Goal: Task Accomplishment & Management: Manage account settings

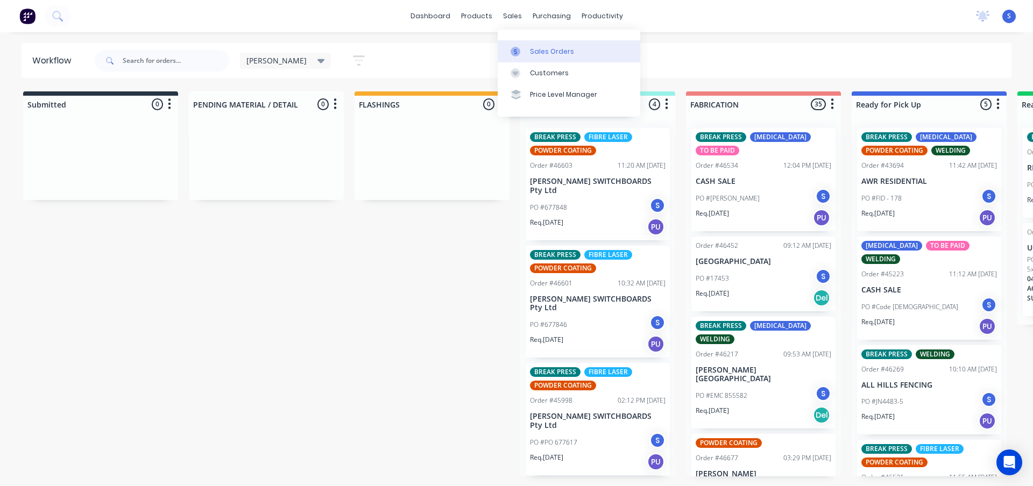
click at [543, 47] on div "Sales Orders" at bounding box center [552, 52] width 44 height 10
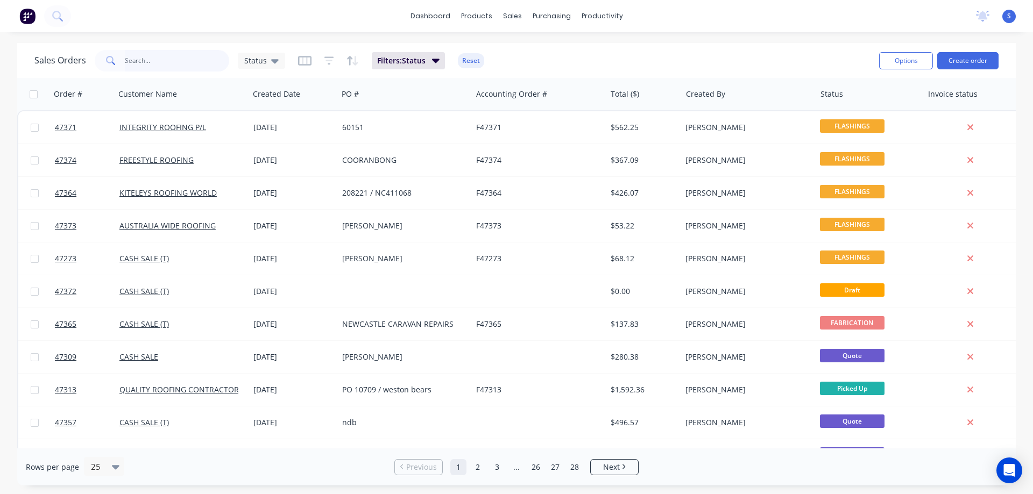
click at [153, 61] on input "text" at bounding box center [177, 61] width 105 height 22
click at [144, 63] on input "text" at bounding box center [177, 61] width 105 height 22
click at [555, 52] on link "Purchase Orders" at bounding box center [597, 51] width 143 height 22
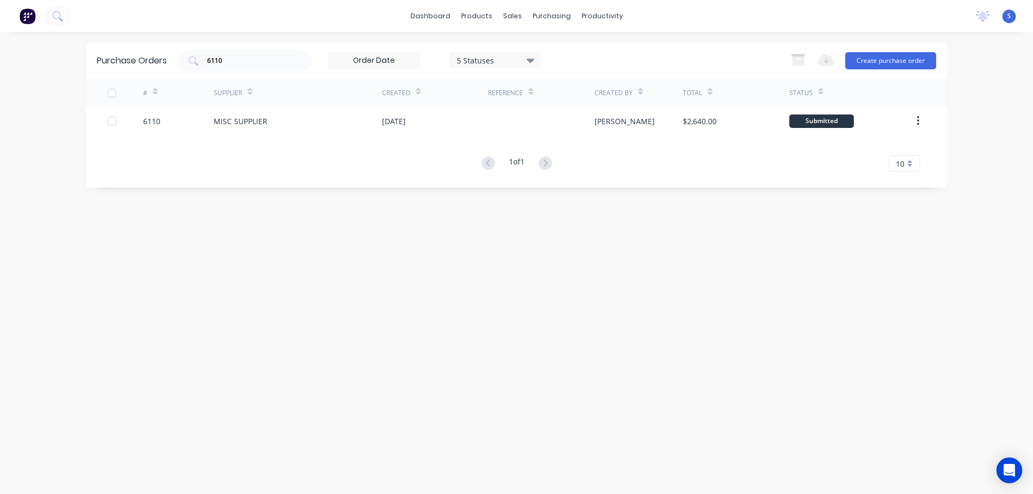
drag, startPoint x: 251, startPoint y: 62, endPoint x: 138, endPoint y: 59, distance: 112.5
click at [139, 59] on div "Purchase Orders 6110 5 Statuses 5 Statuses Export to Excel (XLSX) Create purcha…" at bounding box center [516, 60] width 861 height 35
type input "6015"
click at [497, 54] on div "5 Statuses" at bounding box center [494, 60] width 91 height 16
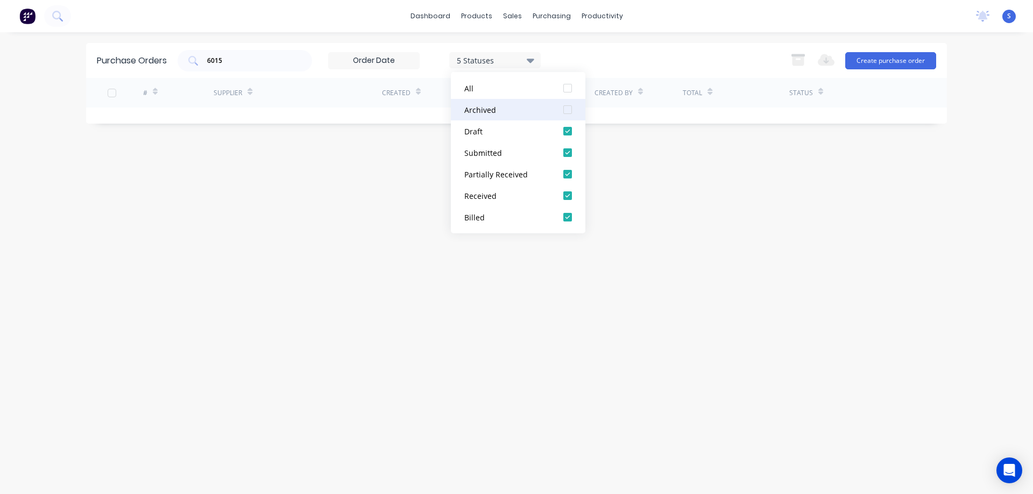
click at [571, 107] on div at bounding box center [568, 110] width 22 height 22
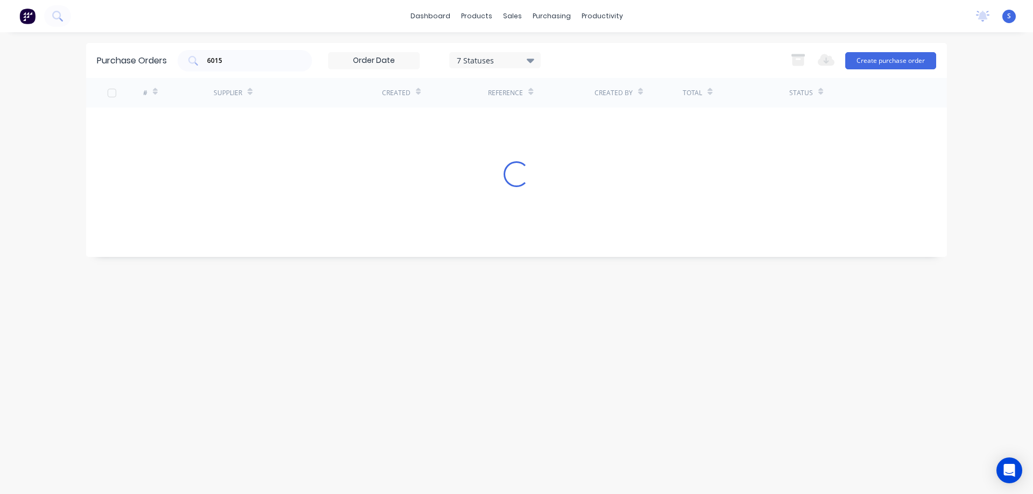
click at [634, 45] on div "Purchase Orders 6015 7 Statuses 7 Statuses Export to Excel (XLSX) Create purcha…" at bounding box center [516, 60] width 861 height 35
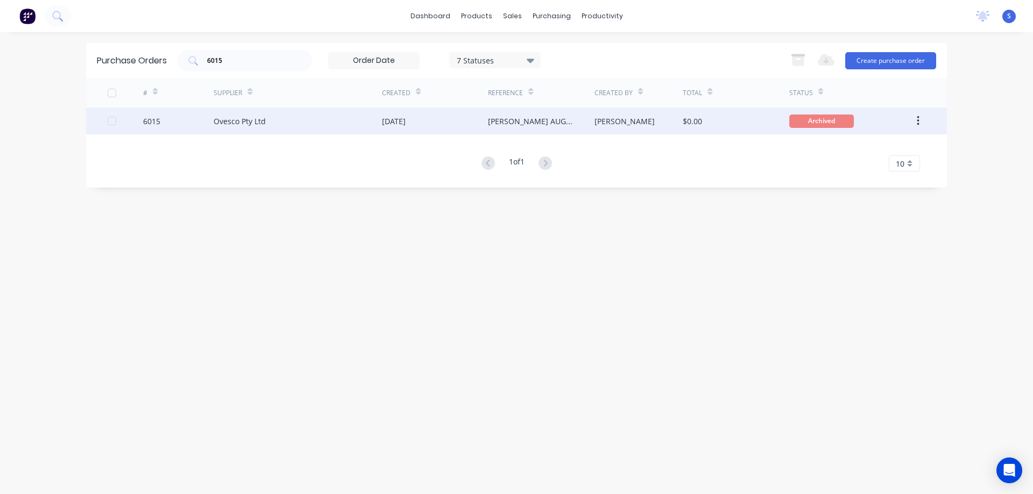
click at [298, 126] on div "Ovesco Pty Ltd" at bounding box center [298, 121] width 168 height 27
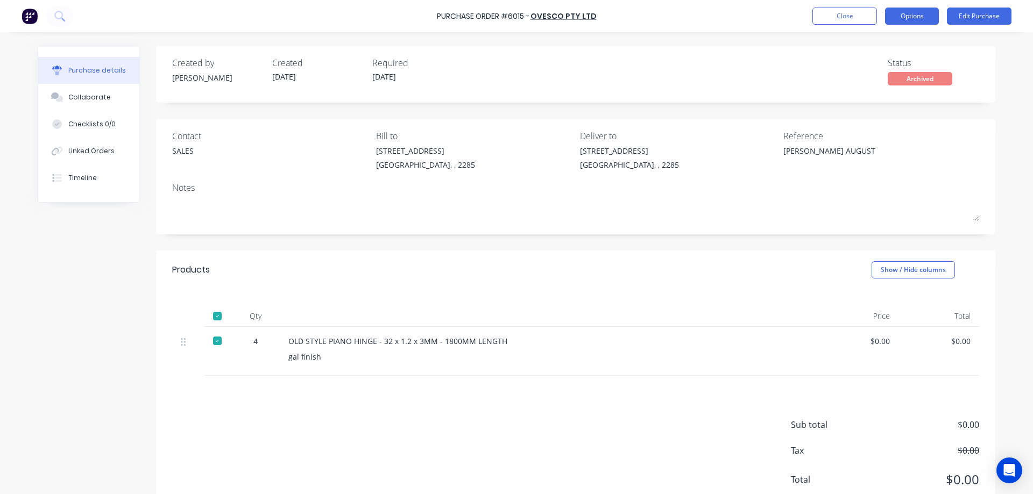
click at [913, 18] on button "Options" at bounding box center [912, 16] width 54 height 17
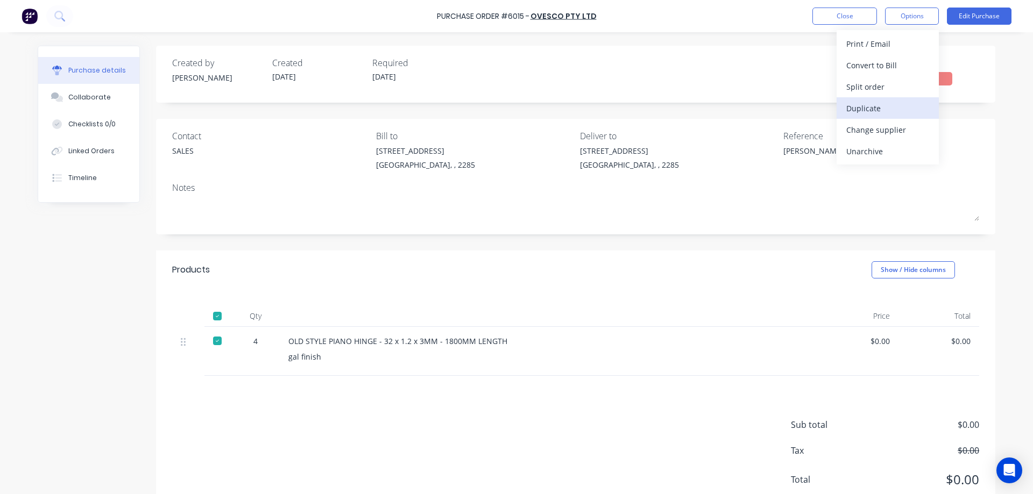
click at [863, 111] on div "Duplicate" at bounding box center [887, 109] width 83 height 16
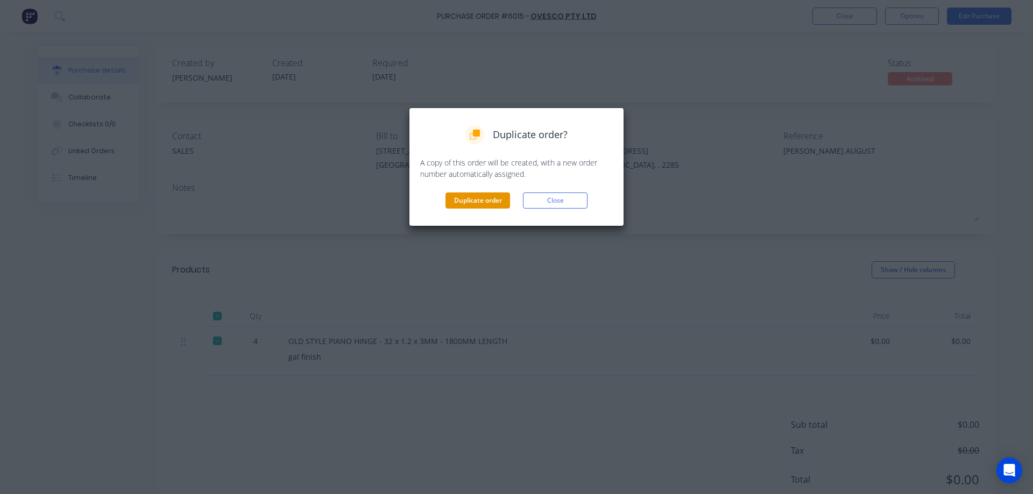
click at [463, 200] on button "Duplicate order" at bounding box center [478, 201] width 65 height 16
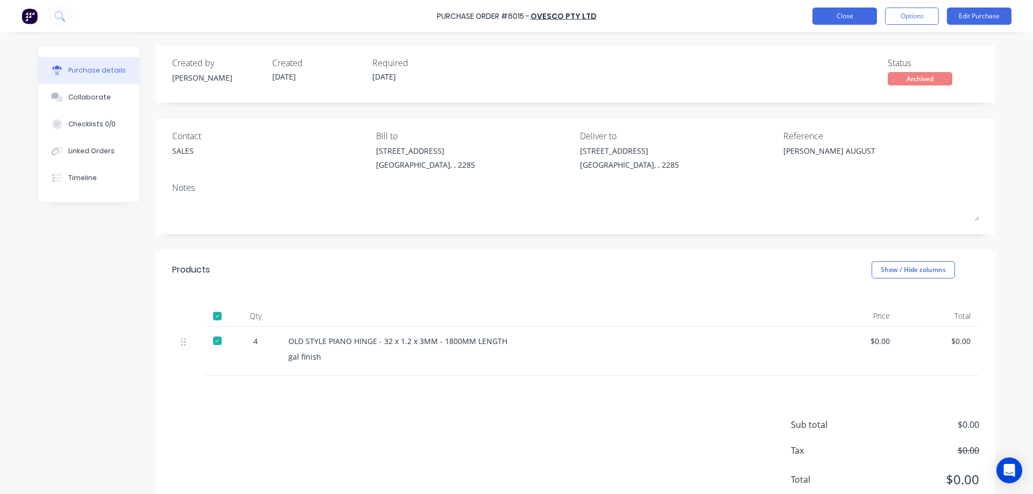
click at [856, 16] on button "Close" at bounding box center [845, 16] width 65 height 17
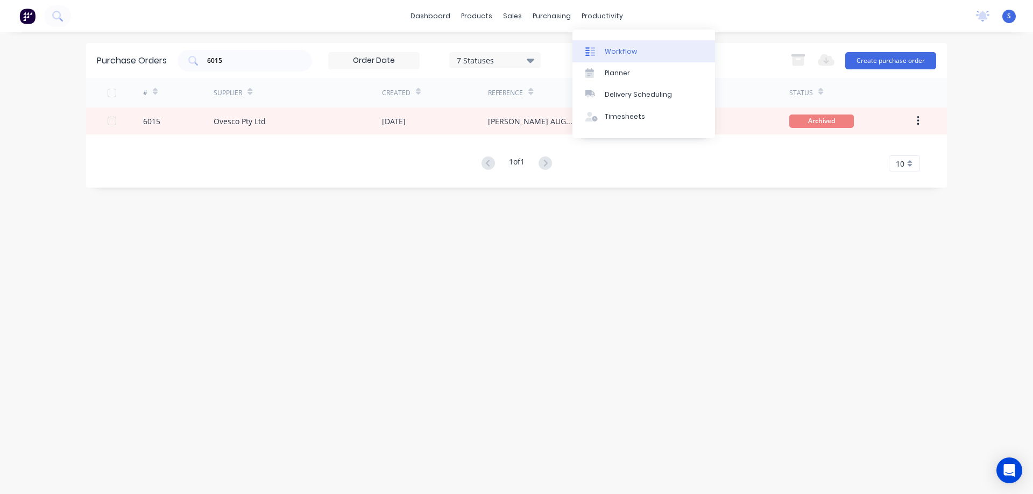
click at [623, 54] on div "Workflow" at bounding box center [621, 52] width 32 height 10
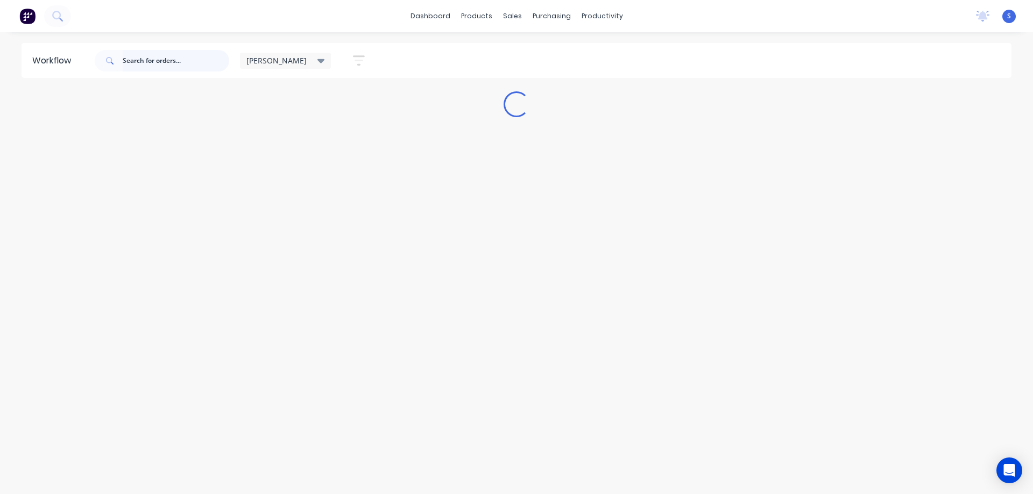
click at [171, 61] on input "text" at bounding box center [176, 61] width 107 height 22
type input "V"
click at [732, 281] on div "Workflow V Stuart Save new view None edit Stuart (Default) edit Nilesh edit Pro…" at bounding box center [516, 258] width 1033 height 430
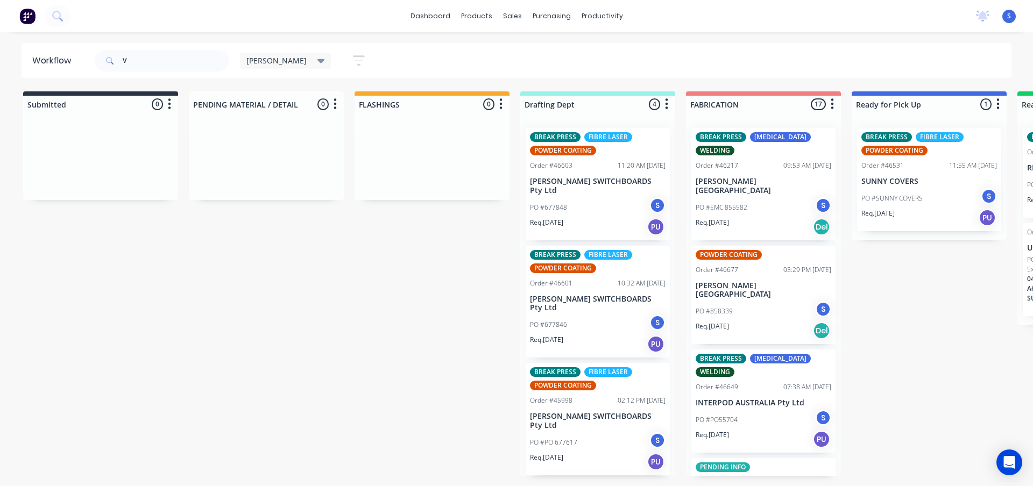
click at [753, 218] on div "Req. 12/08/25 Del" at bounding box center [764, 227] width 136 height 18
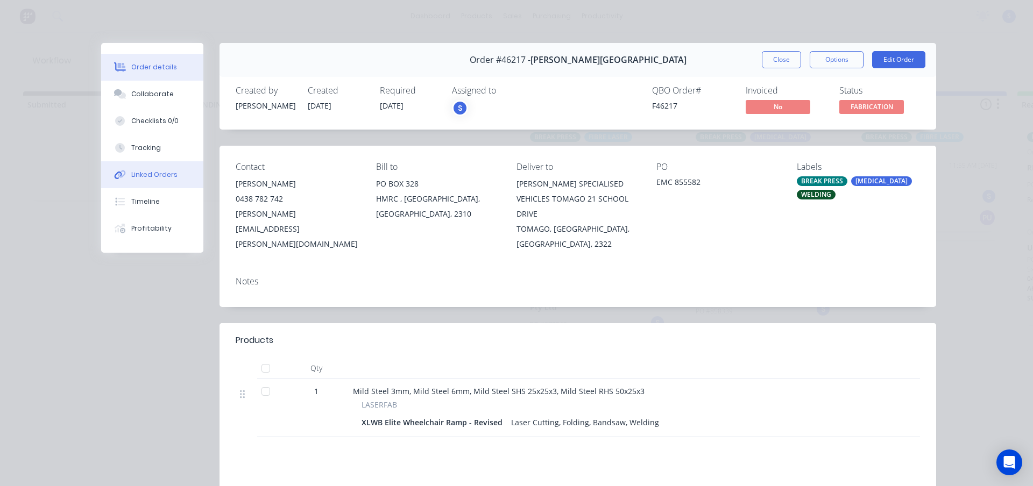
click at [145, 179] on div "Linked Orders" at bounding box center [154, 175] width 46 height 10
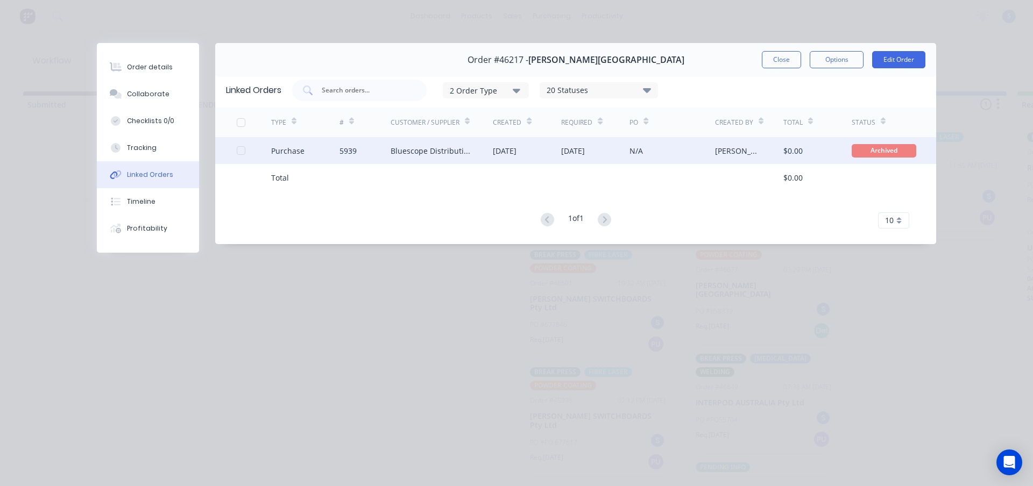
click at [413, 153] on div "Bluescope Distribution" at bounding box center [431, 150] width 81 height 11
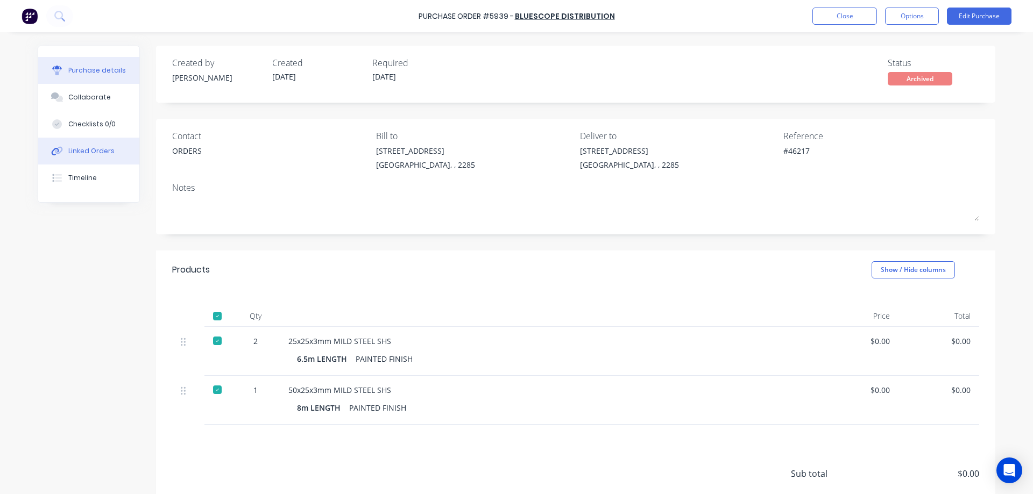
click at [79, 155] on div "Linked Orders" at bounding box center [91, 151] width 46 height 10
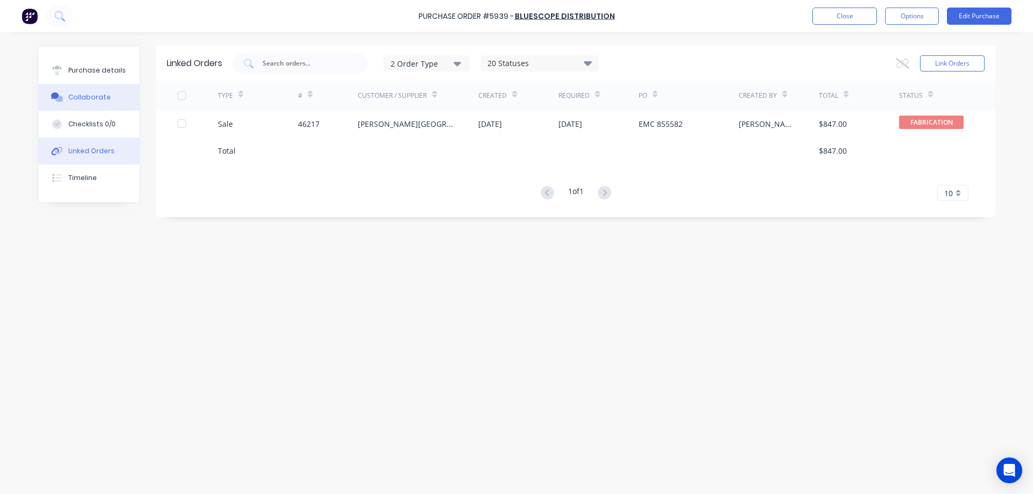
click at [90, 95] on div "Collaborate" at bounding box center [89, 98] width 43 height 10
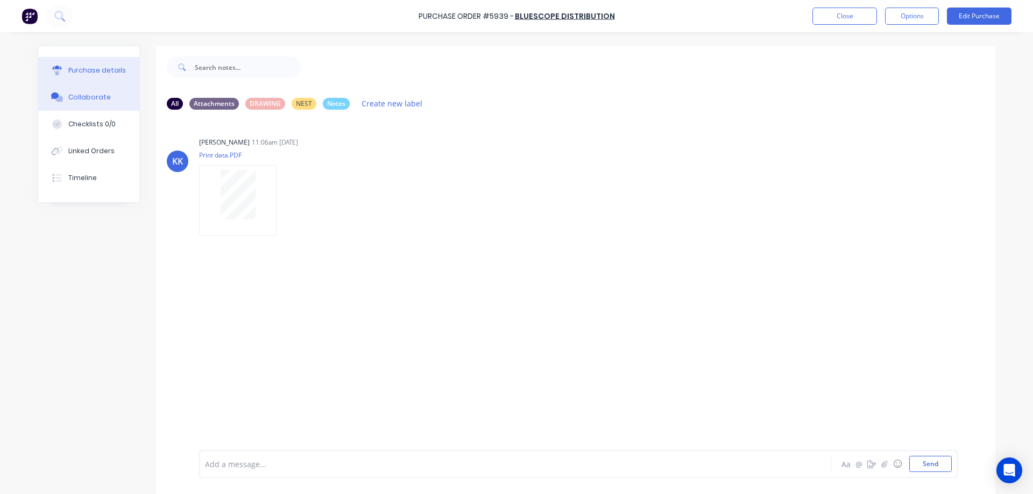
click at [95, 65] on button "Purchase details" at bounding box center [88, 70] width 101 height 27
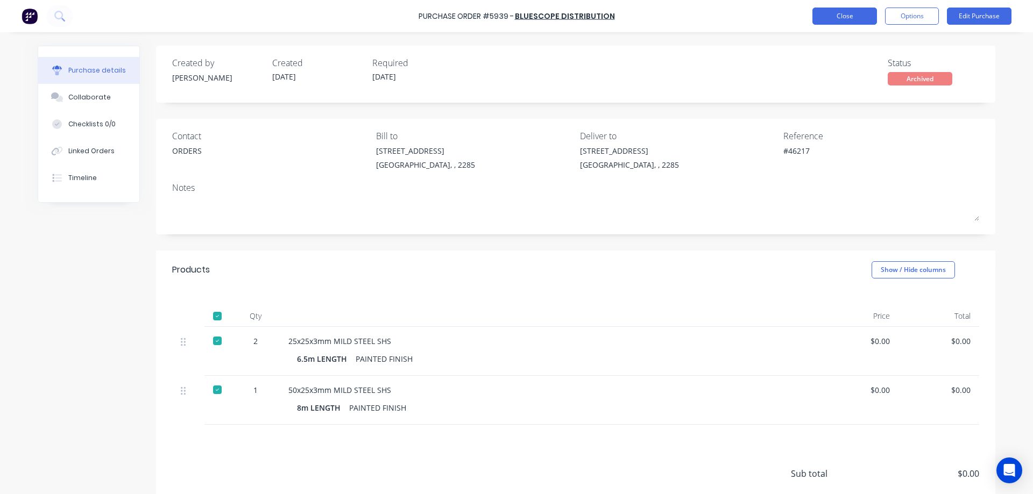
click at [856, 9] on button "Close" at bounding box center [845, 16] width 65 height 17
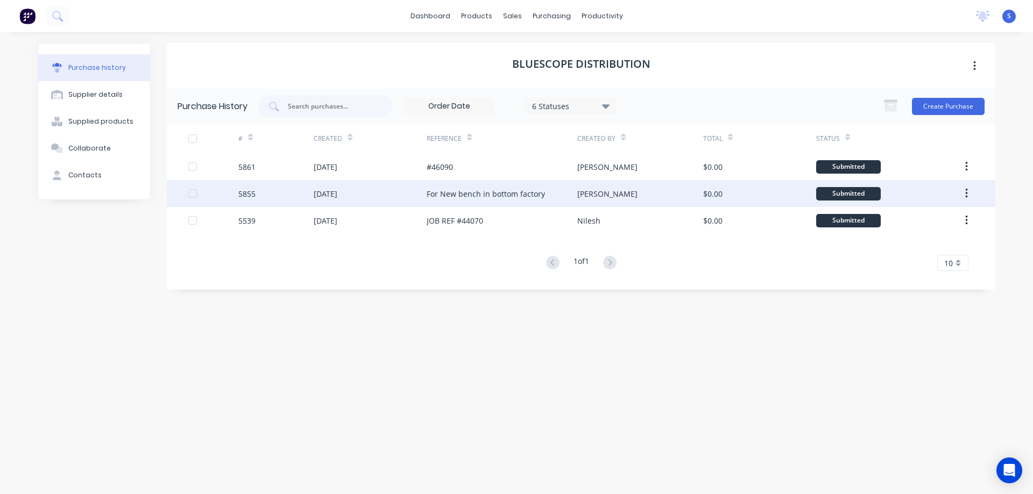
click at [542, 194] on div "For New bench in bottom factory" at bounding box center [486, 193] width 118 height 11
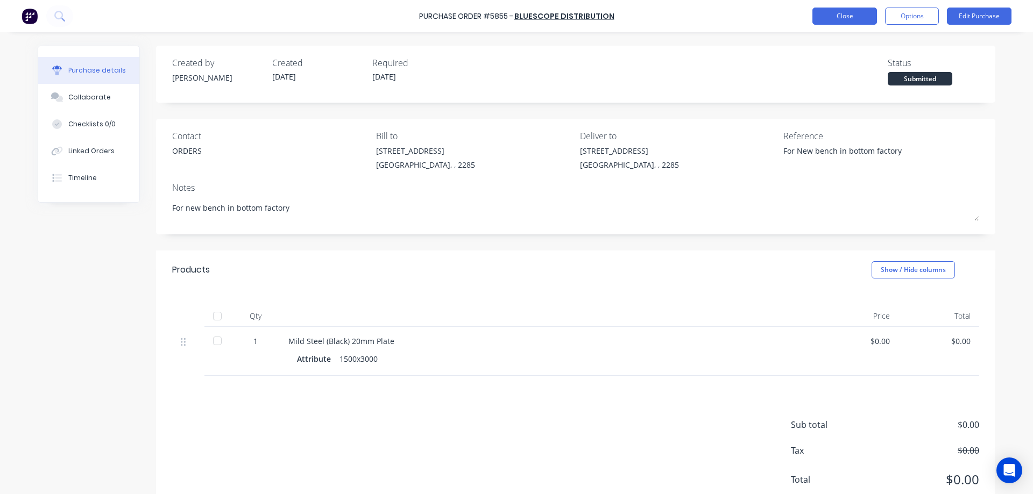
click at [845, 17] on button "Close" at bounding box center [845, 16] width 65 height 17
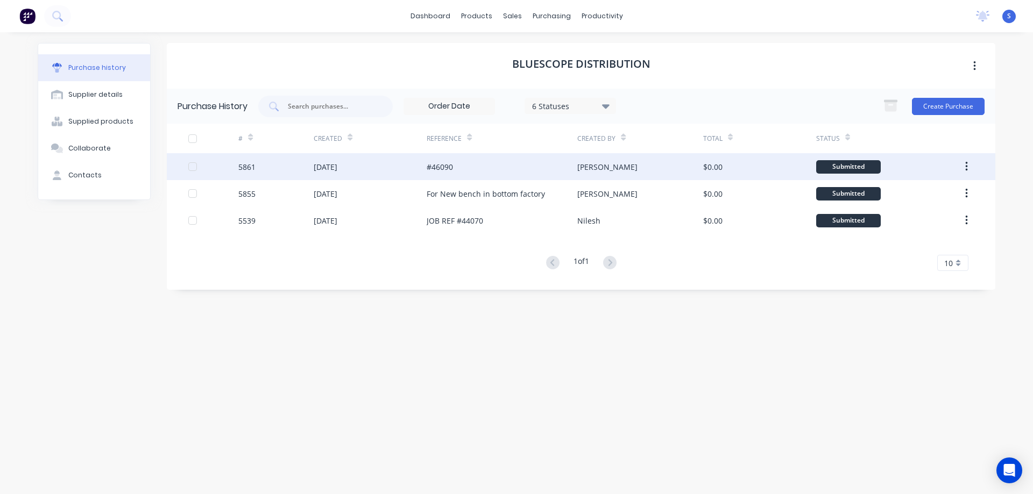
click at [368, 170] on div "09 Jul 2025" at bounding box center [370, 166] width 113 height 27
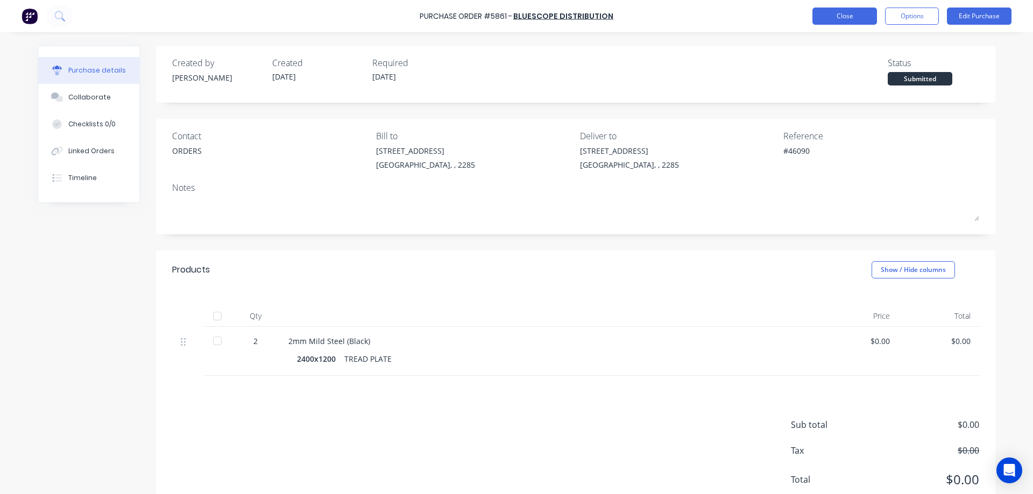
click at [846, 14] on button "Close" at bounding box center [845, 16] width 65 height 17
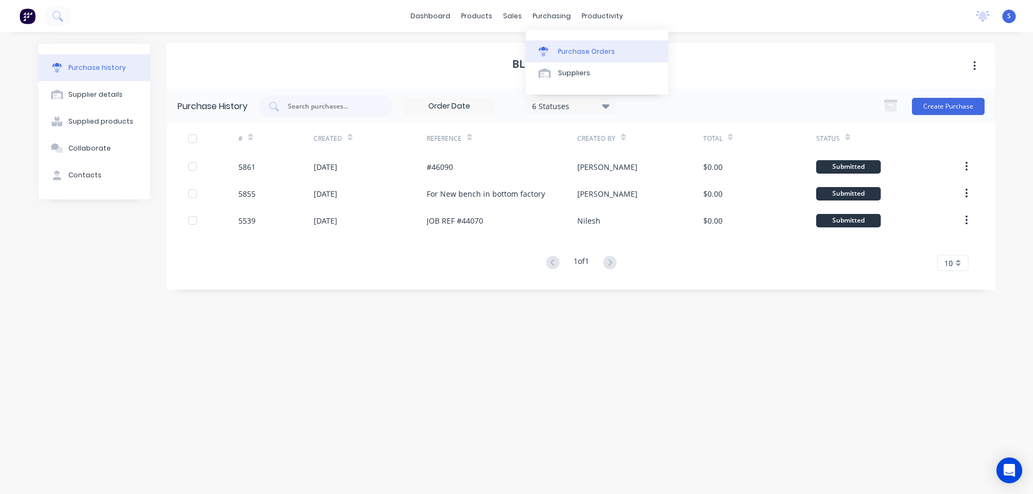
click at [564, 52] on div "Purchase Orders" at bounding box center [586, 52] width 57 height 10
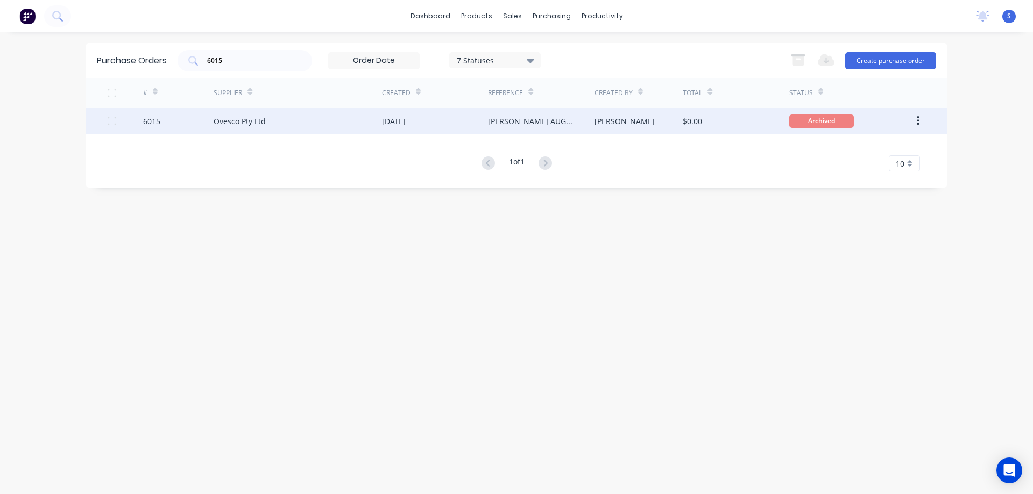
click at [314, 119] on div "Ovesco Pty Ltd" at bounding box center [298, 121] width 168 height 27
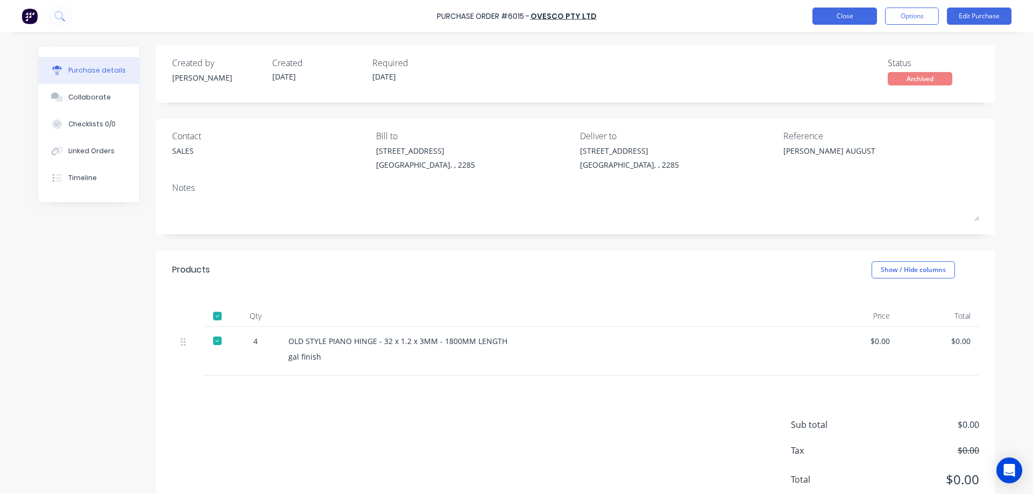
click at [850, 13] on button "Close" at bounding box center [845, 16] width 65 height 17
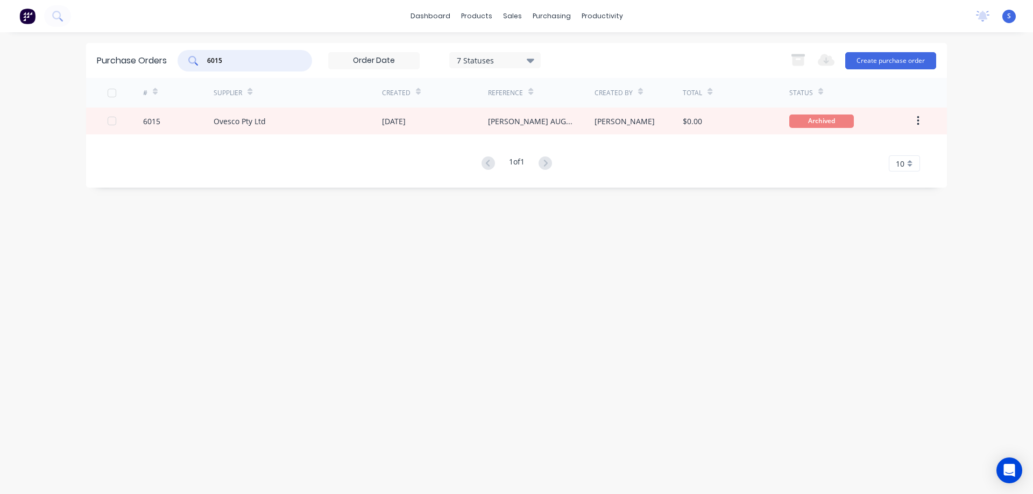
drag, startPoint x: 275, startPoint y: 58, endPoint x: 0, endPoint y: 56, distance: 275.0
click at [204, 62] on div "6015" at bounding box center [245, 61] width 135 height 22
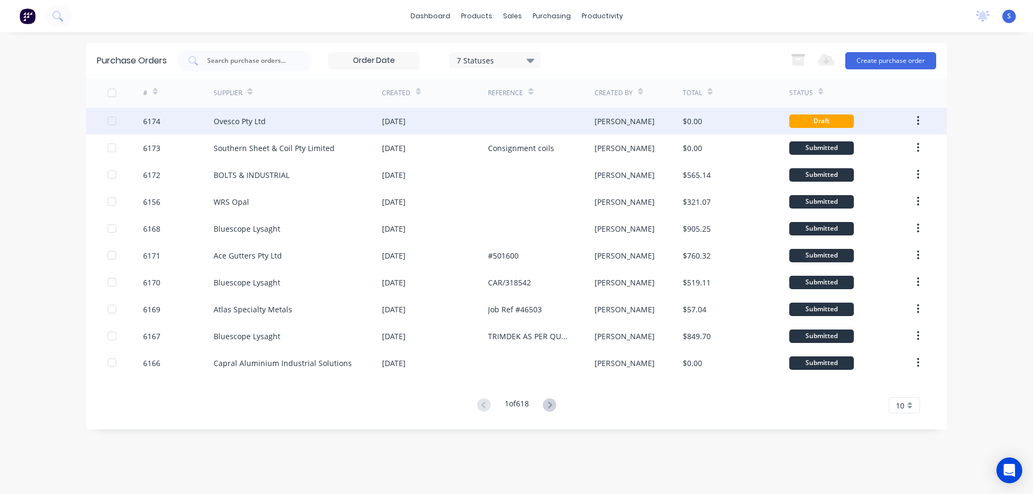
click at [322, 125] on div "Ovesco Pty Ltd" at bounding box center [298, 121] width 168 height 27
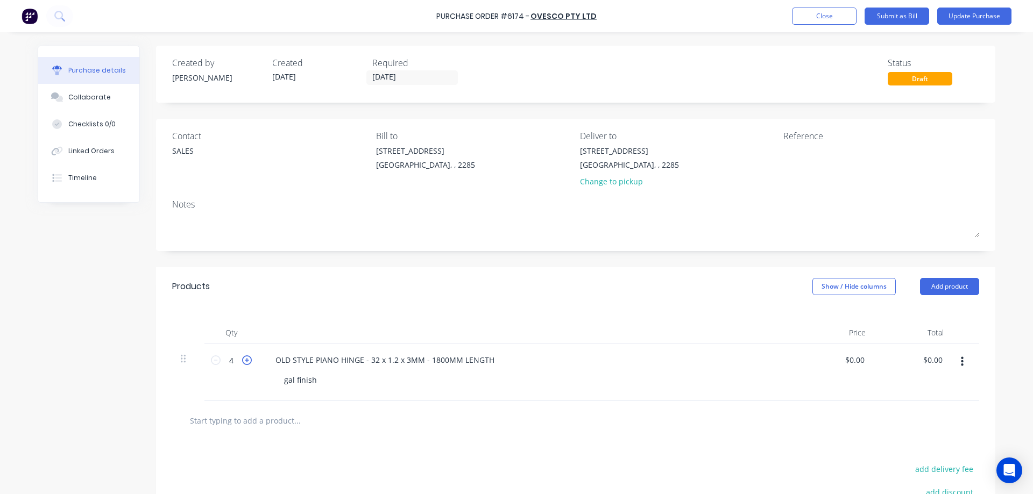
click at [244, 362] on icon at bounding box center [247, 361] width 10 height 10
type input "8"
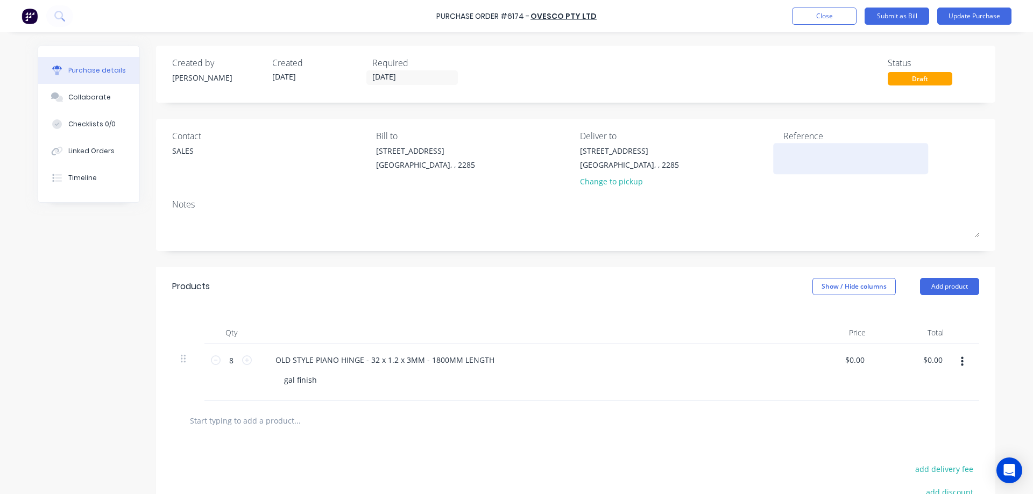
click at [803, 166] on textarea at bounding box center [850, 157] width 135 height 24
type textarea "r"
type textarea "RN BAKER ORDERS"
click at [94, 158] on button "Linked Orders" at bounding box center [88, 151] width 101 height 27
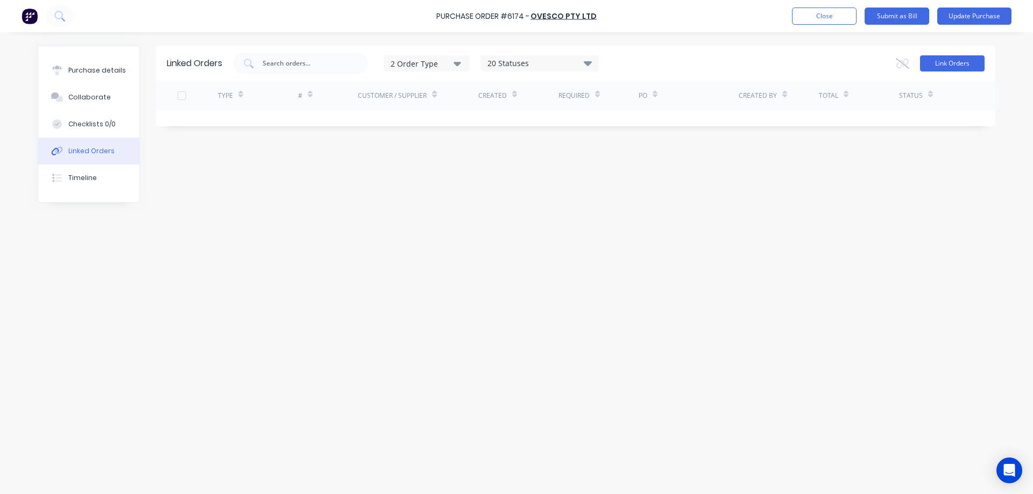
click at [957, 66] on button "Link Orders" at bounding box center [952, 63] width 65 height 16
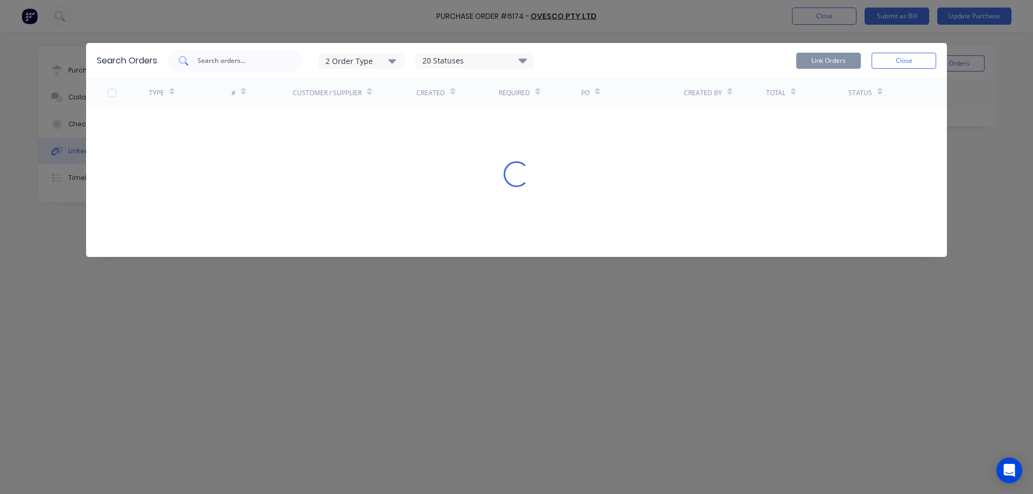
click at [238, 63] on input "text" at bounding box center [240, 60] width 89 height 11
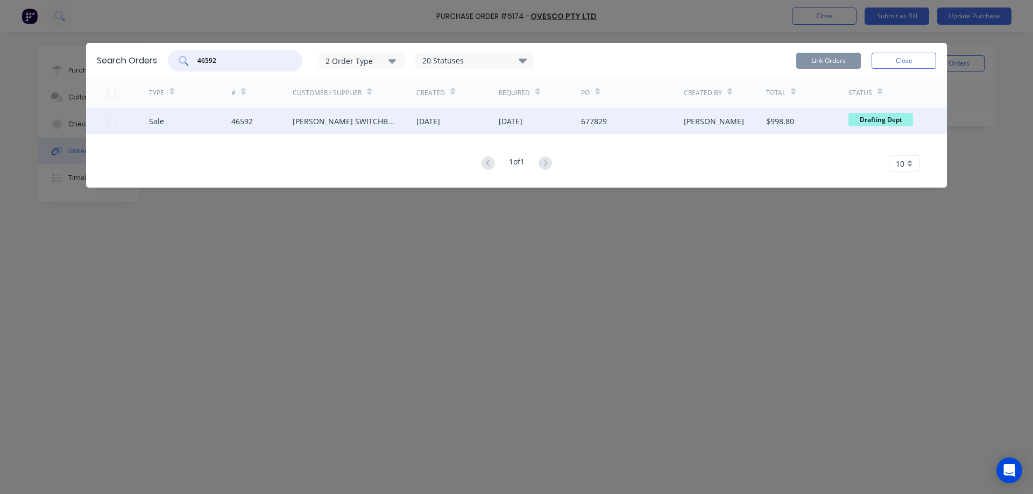
click at [115, 121] on div at bounding box center [112, 121] width 22 height 22
click at [833, 66] on button "Link Orders" at bounding box center [828, 61] width 65 height 16
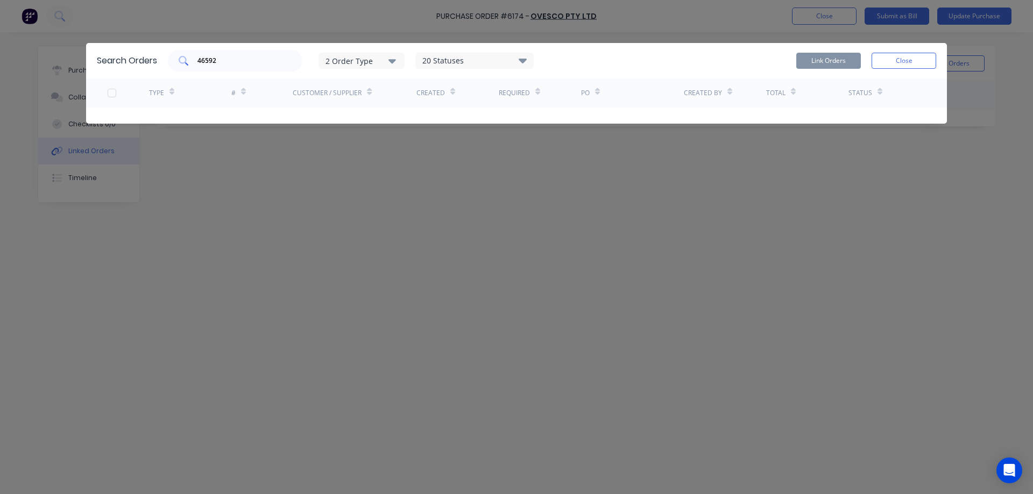
click at [250, 61] on input "46592" at bounding box center [240, 60] width 89 height 11
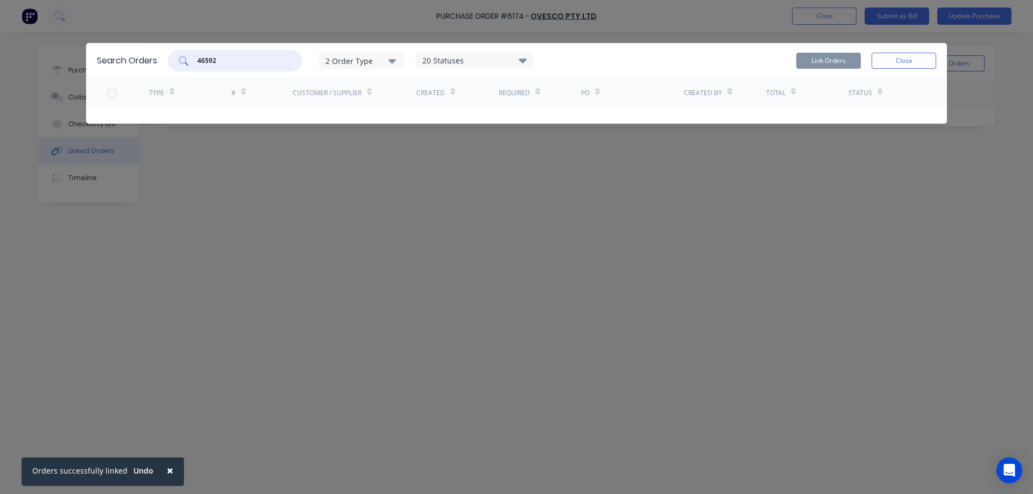
click at [250, 61] on input "46592" at bounding box center [240, 60] width 89 height 11
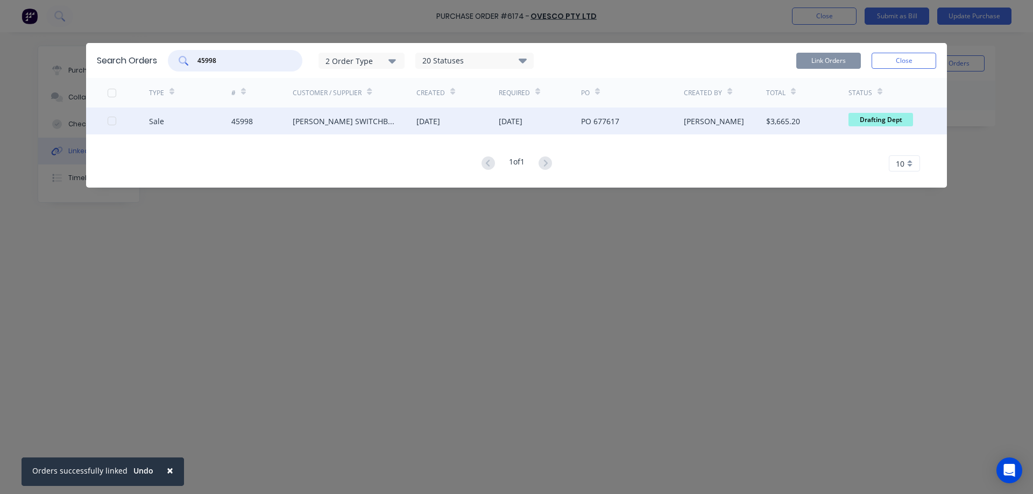
click at [111, 121] on div at bounding box center [112, 121] width 22 height 22
type input "45998"
click at [831, 59] on button "Link Orders" at bounding box center [828, 61] width 65 height 16
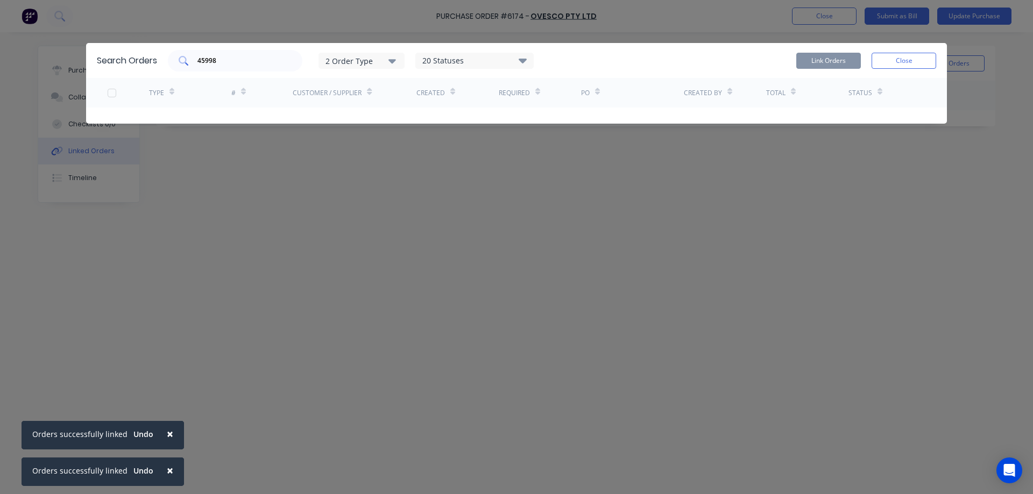
click at [225, 59] on input "45998" at bounding box center [240, 60] width 89 height 11
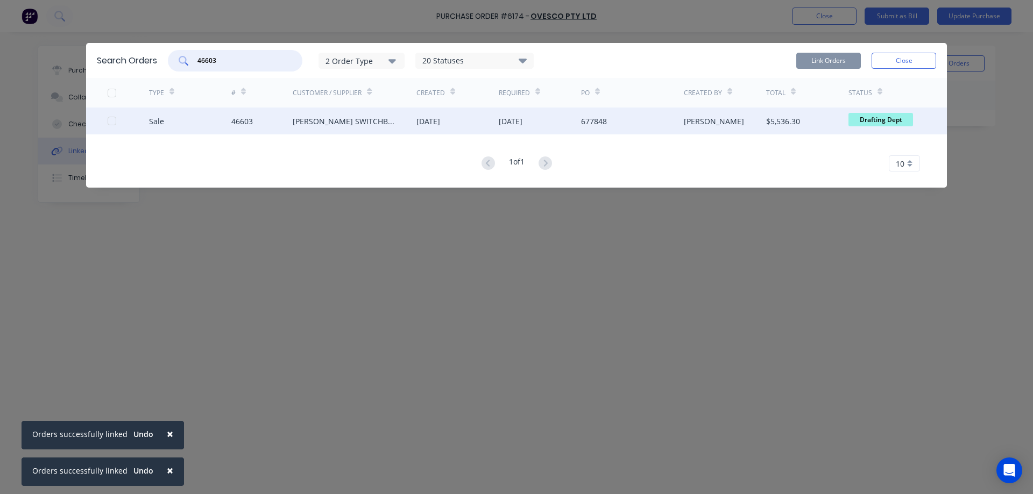
click at [111, 119] on div at bounding box center [112, 121] width 22 height 22
click at [821, 61] on button "Link Orders" at bounding box center [828, 61] width 65 height 16
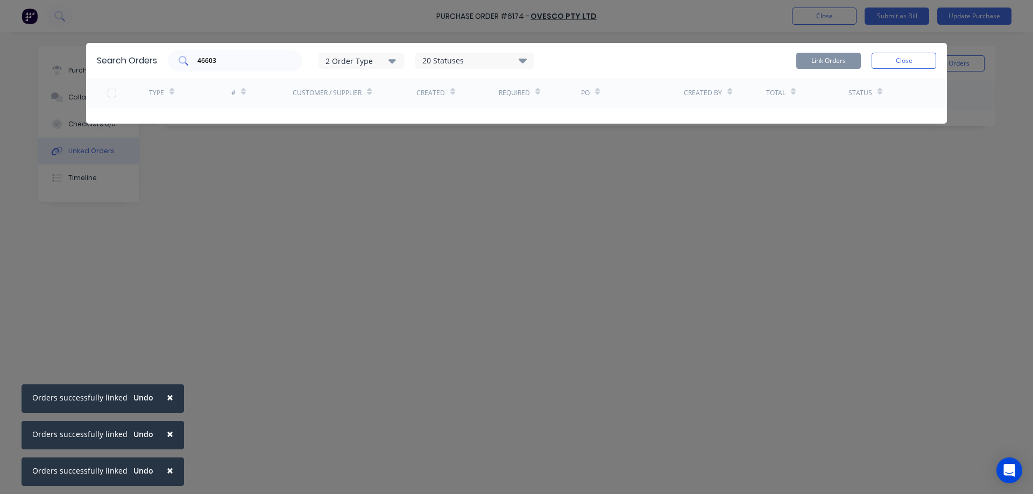
click at [242, 58] on input "46603" at bounding box center [240, 60] width 89 height 11
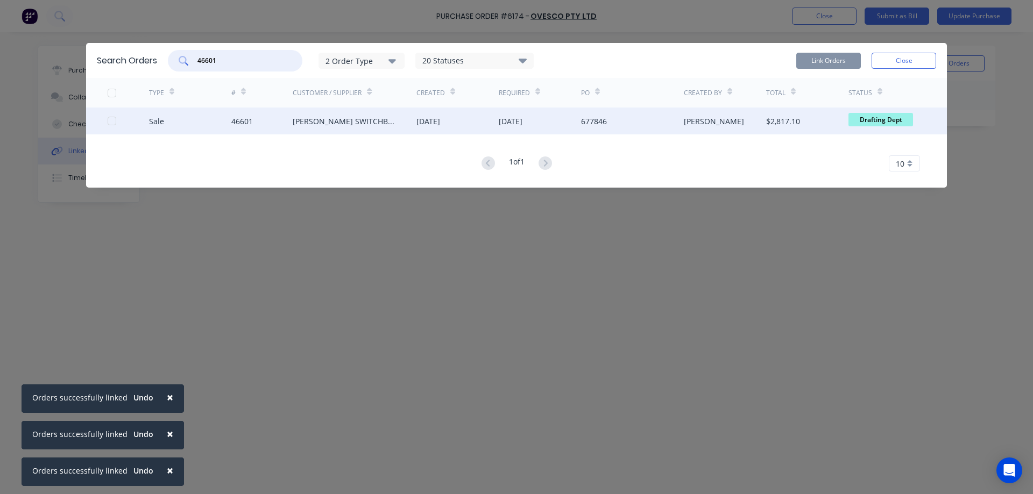
click at [112, 119] on div at bounding box center [112, 121] width 22 height 22
type input "46601"
click at [814, 56] on button "Link Orders" at bounding box center [828, 61] width 65 height 16
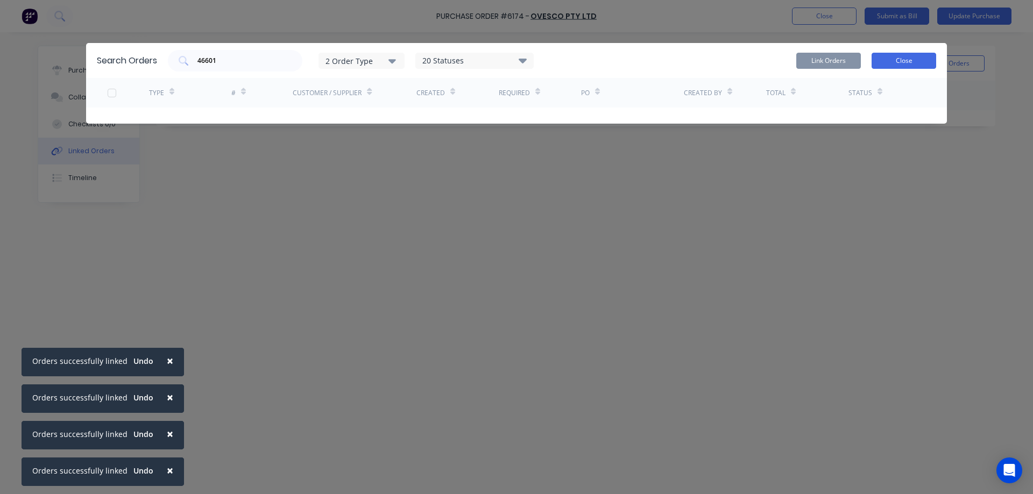
click at [900, 59] on button "Close" at bounding box center [904, 61] width 65 height 16
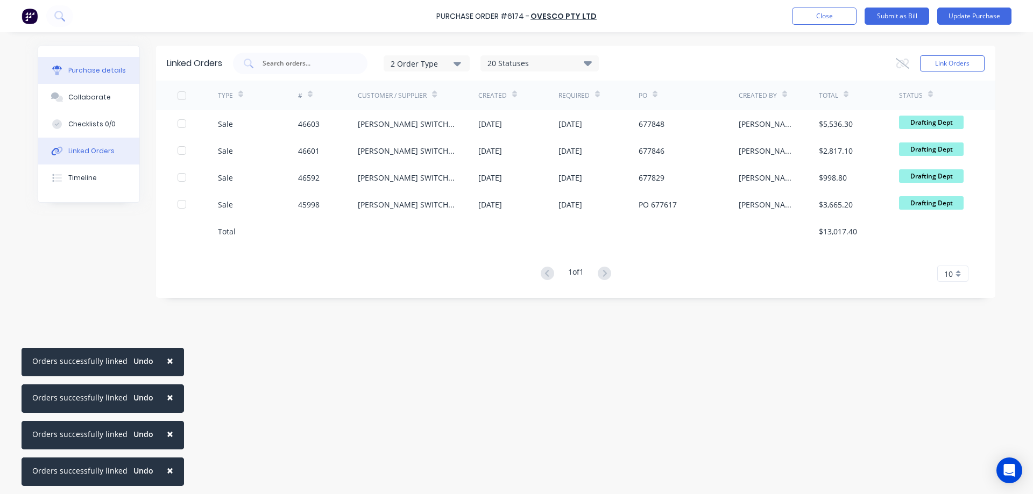
click at [98, 69] on div "Purchase details" at bounding box center [97, 71] width 58 height 10
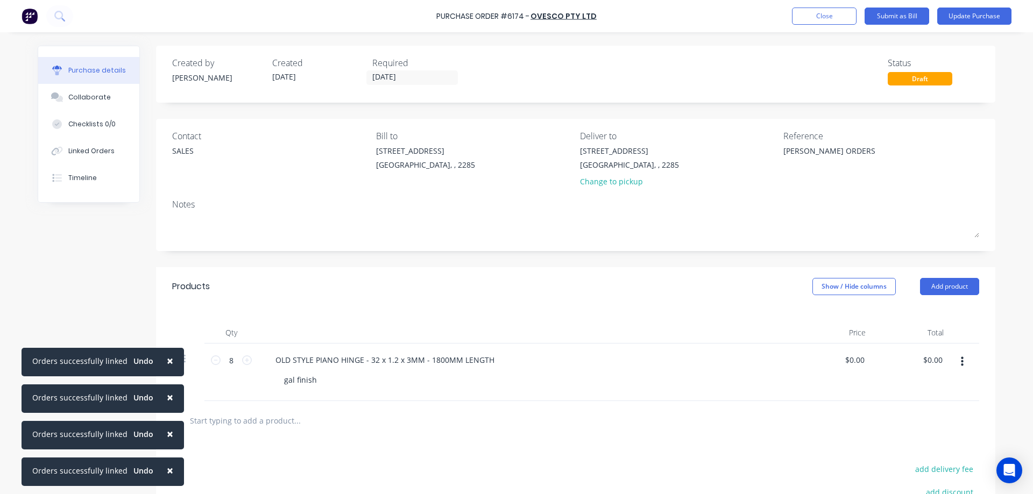
click at [961, 362] on icon "button" at bounding box center [962, 362] width 3 height 12
click at [916, 389] on button "Duplicate" at bounding box center [929, 391] width 91 height 22
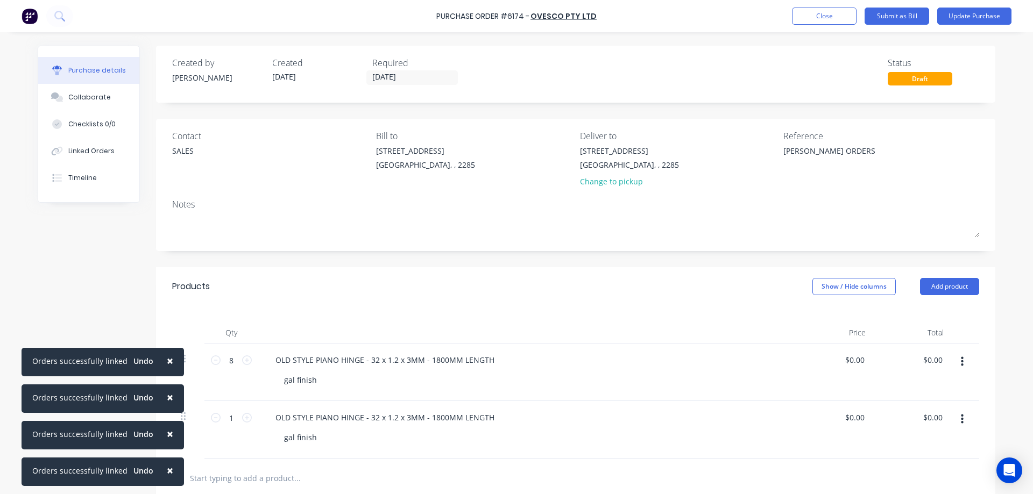
click at [167, 362] on span "×" at bounding box center [170, 361] width 6 height 15
click at [167, 471] on span "×" at bounding box center [170, 470] width 6 height 15
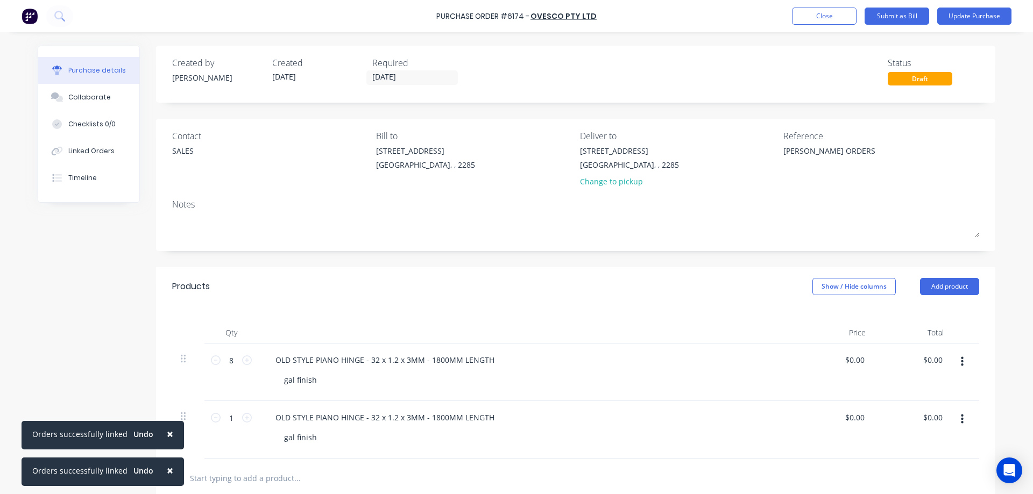
click at [167, 472] on span "×" at bounding box center [170, 470] width 6 height 15
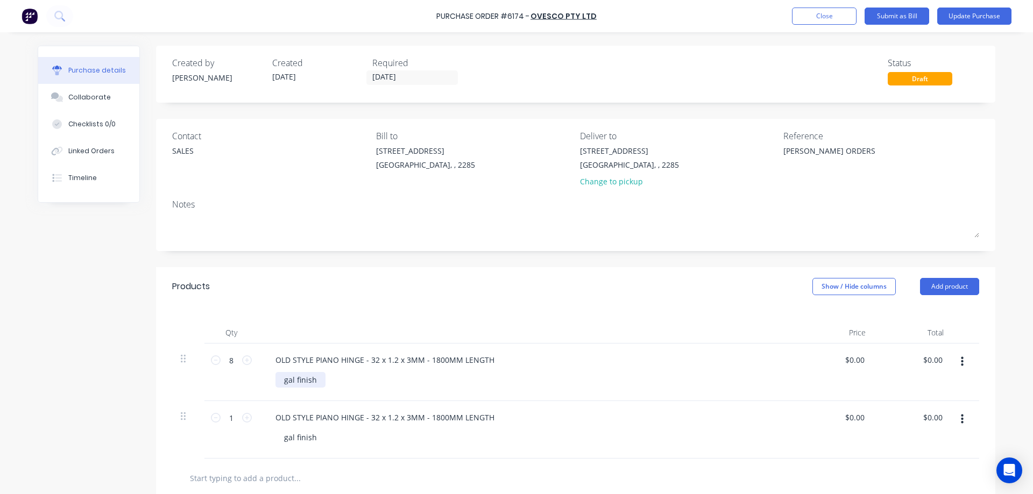
click at [311, 380] on div "gal finish" at bounding box center [300, 380] width 50 height 16
click at [960, 424] on button "button" at bounding box center [962, 419] width 25 height 19
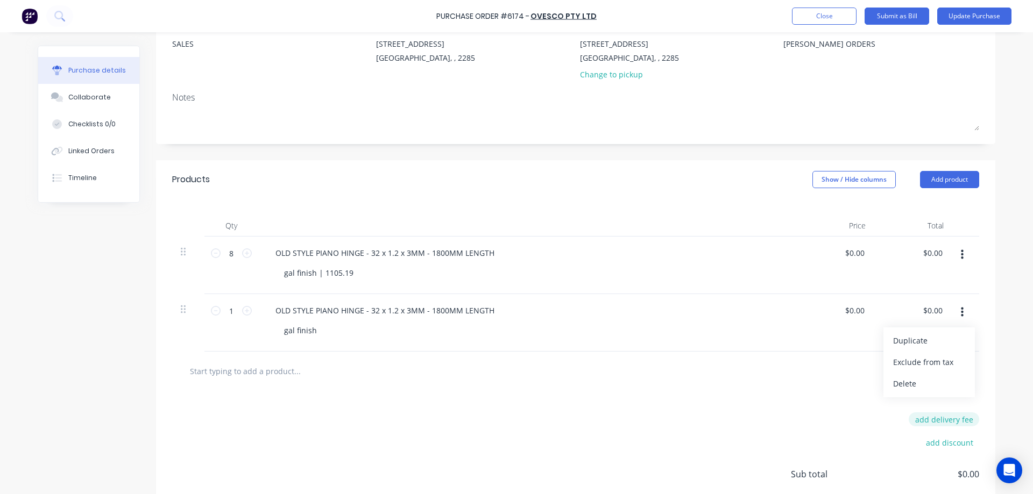
scroll to position [108, 0]
click at [917, 388] on button "Delete" at bounding box center [929, 384] width 91 height 22
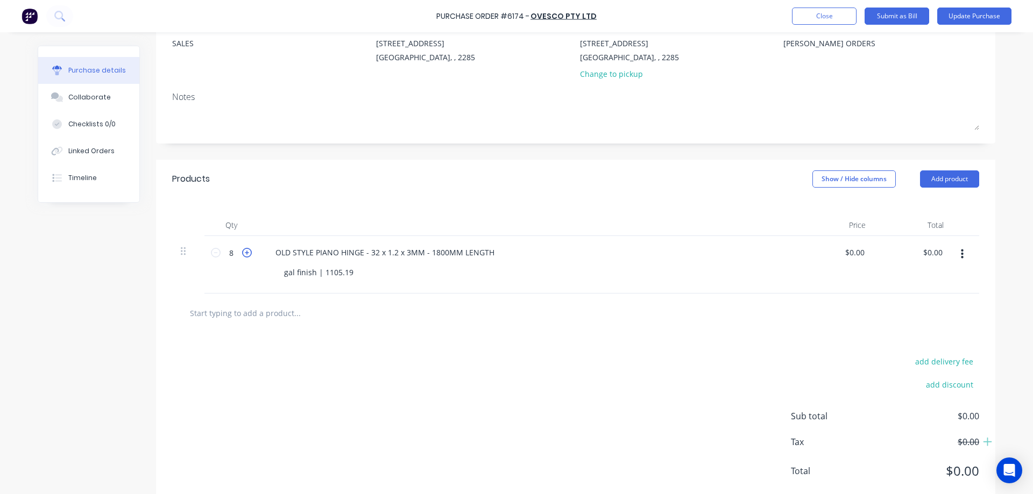
click at [244, 255] on icon at bounding box center [247, 253] width 10 height 10
type input "9"
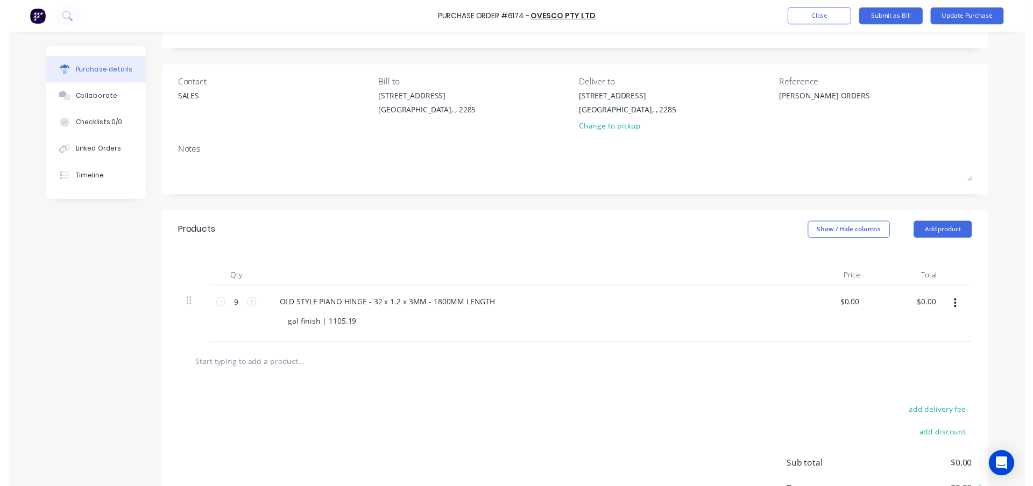
scroll to position [0, 0]
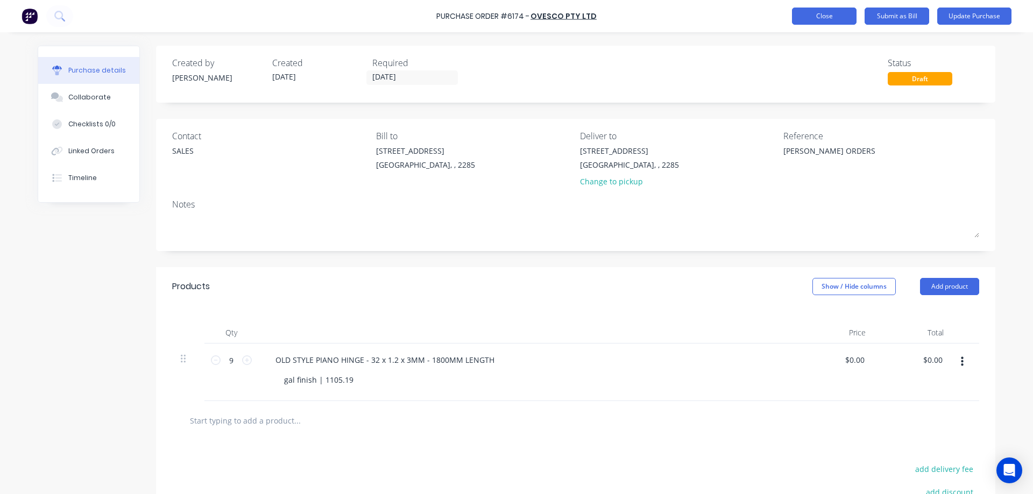
click at [828, 22] on button "Close" at bounding box center [824, 16] width 65 height 17
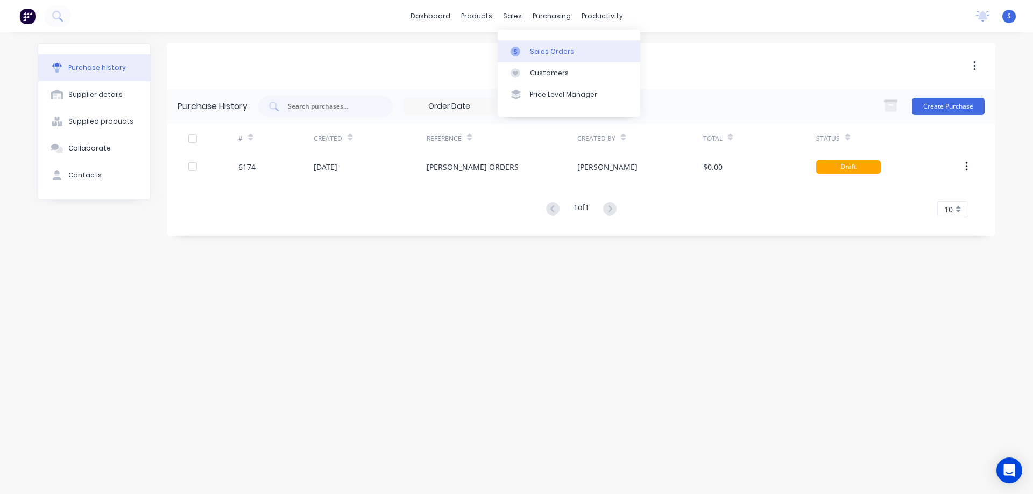
click at [548, 55] on div "Sales Orders" at bounding box center [552, 52] width 44 height 10
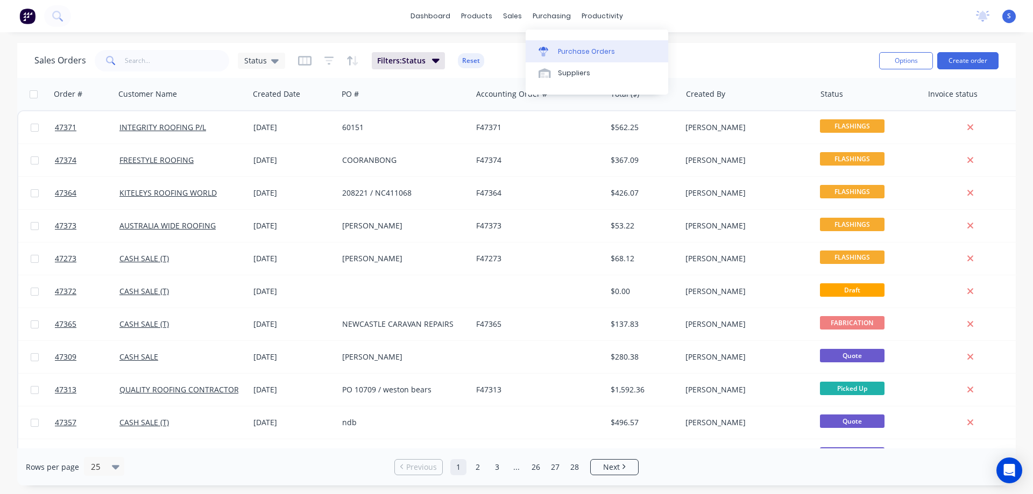
click at [585, 53] on div "Purchase Orders" at bounding box center [586, 52] width 57 height 10
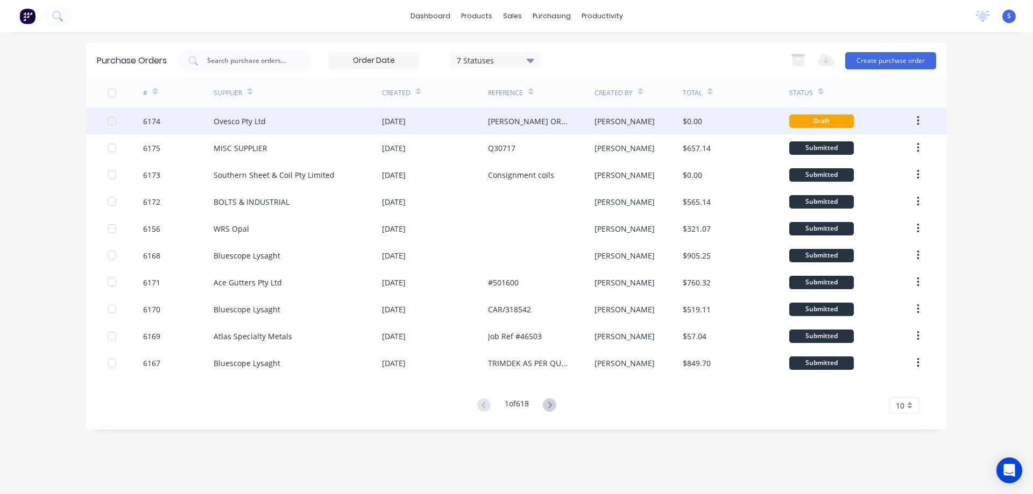
click at [561, 126] on div "RN BAKER ORDERS" at bounding box center [541, 121] width 106 height 27
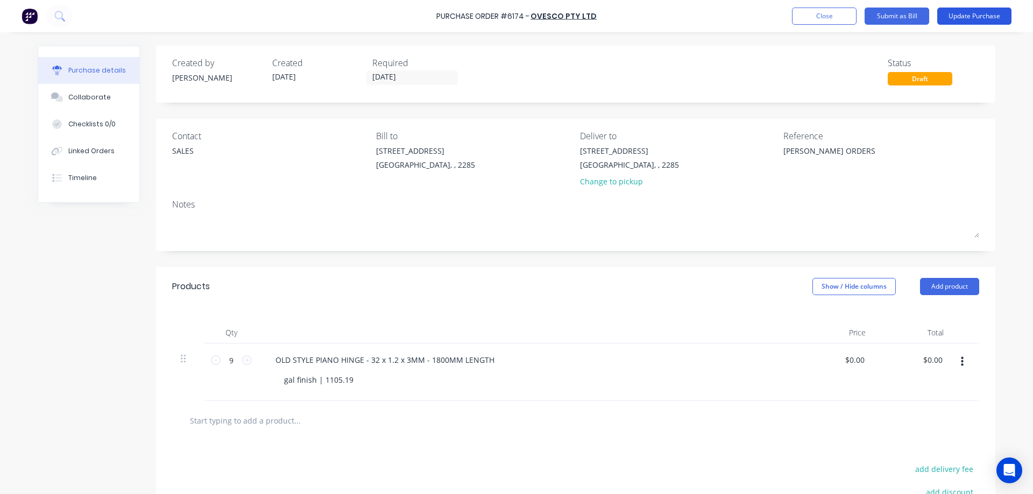
click at [962, 15] on button "Update Purchase" at bounding box center [974, 16] width 74 height 17
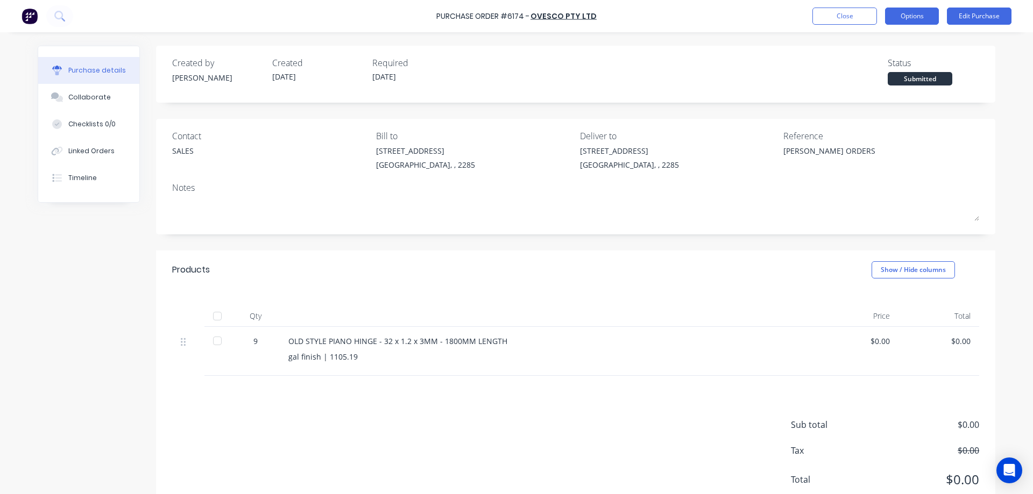
click at [906, 16] on button "Options" at bounding box center [912, 16] width 54 height 17
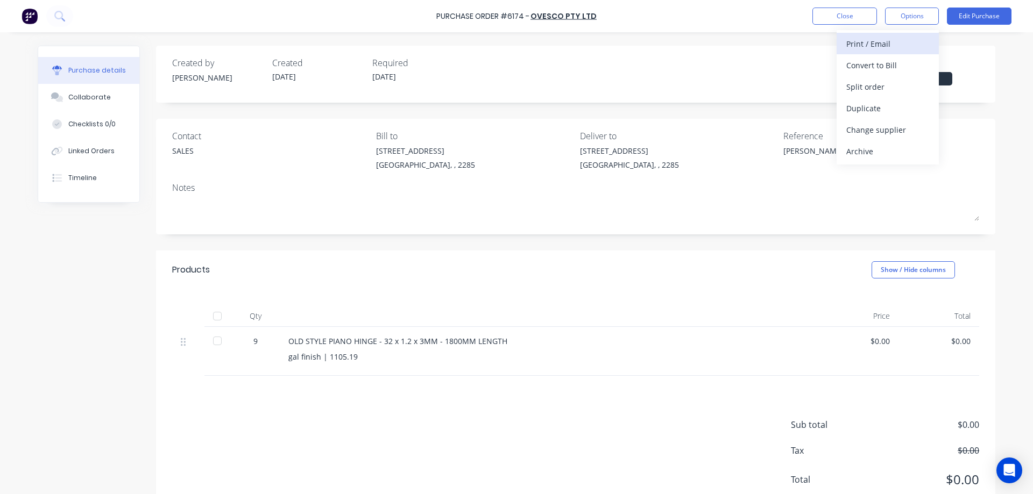
click at [873, 48] on div "Print / Email" at bounding box center [887, 44] width 83 height 16
click at [874, 87] on div "Without pricing" at bounding box center [887, 87] width 83 height 16
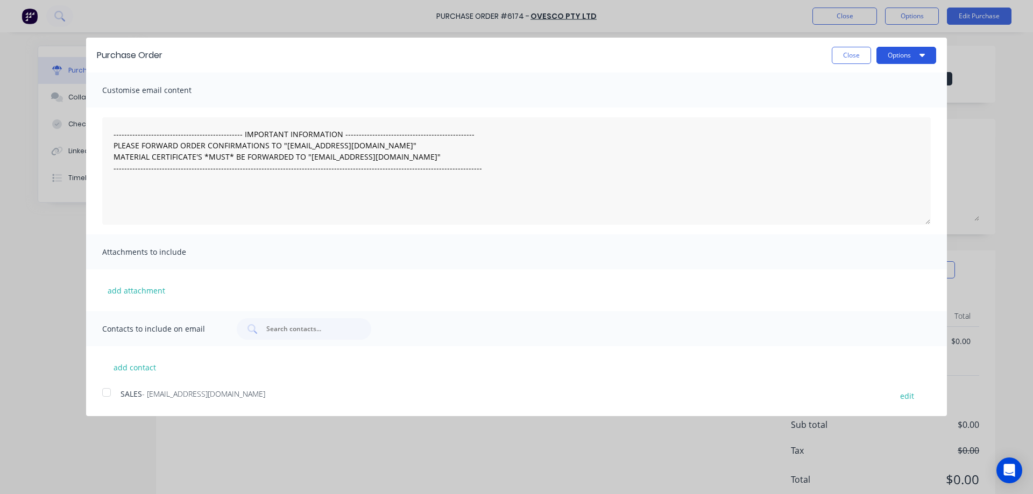
click at [905, 58] on button "Options" at bounding box center [907, 55] width 60 height 17
click at [859, 85] on div "Print" at bounding box center [885, 83] width 83 height 16
click at [846, 60] on button "Close" at bounding box center [851, 55] width 39 height 17
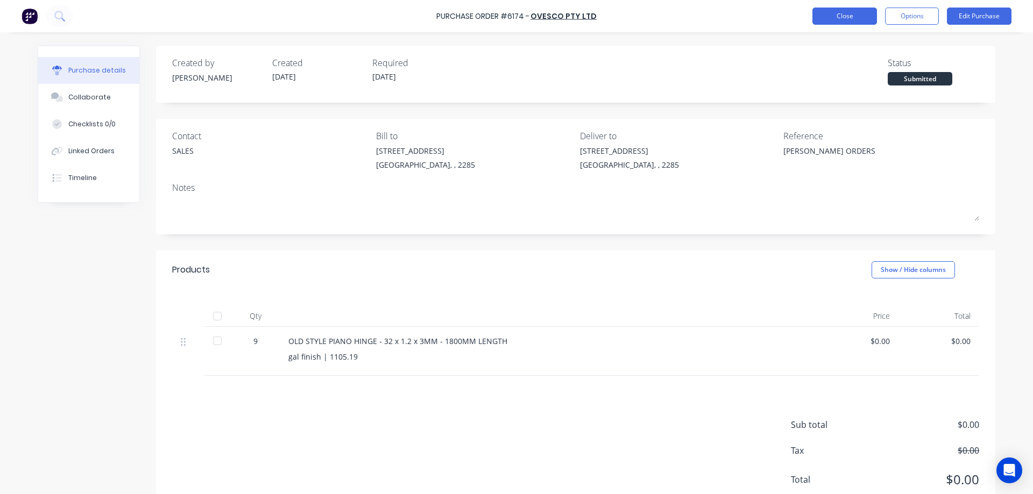
click at [831, 23] on button "Close" at bounding box center [845, 16] width 65 height 17
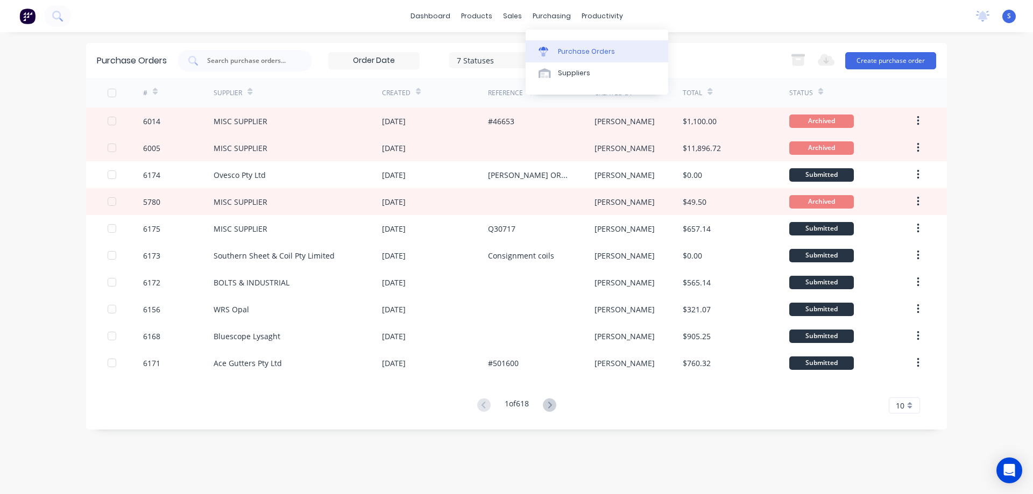
click at [576, 52] on div "Purchase Orders" at bounding box center [586, 52] width 57 height 10
click at [883, 59] on button "Create purchase order" at bounding box center [890, 60] width 91 height 17
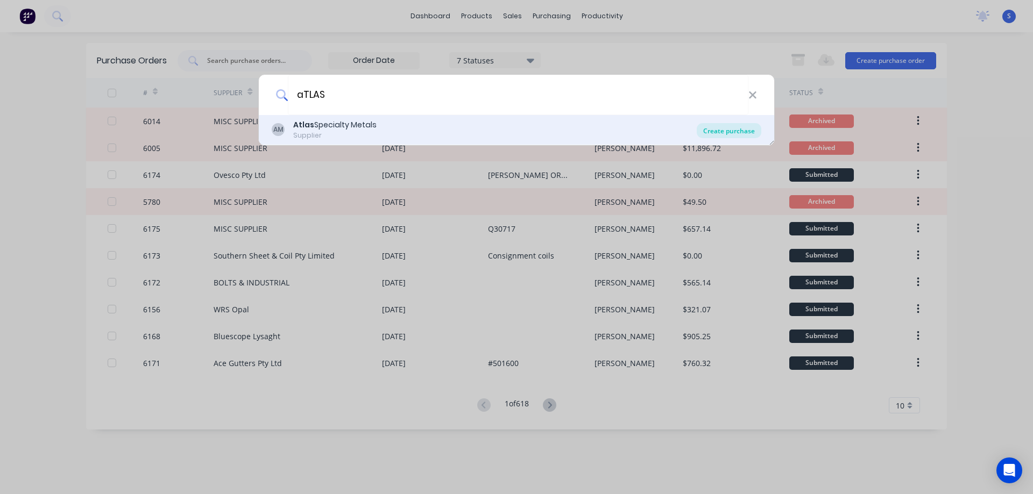
type input "aTLAS"
click at [739, 130] on div "Create purchase" at bounding box center [729, 130] width 65 height 15
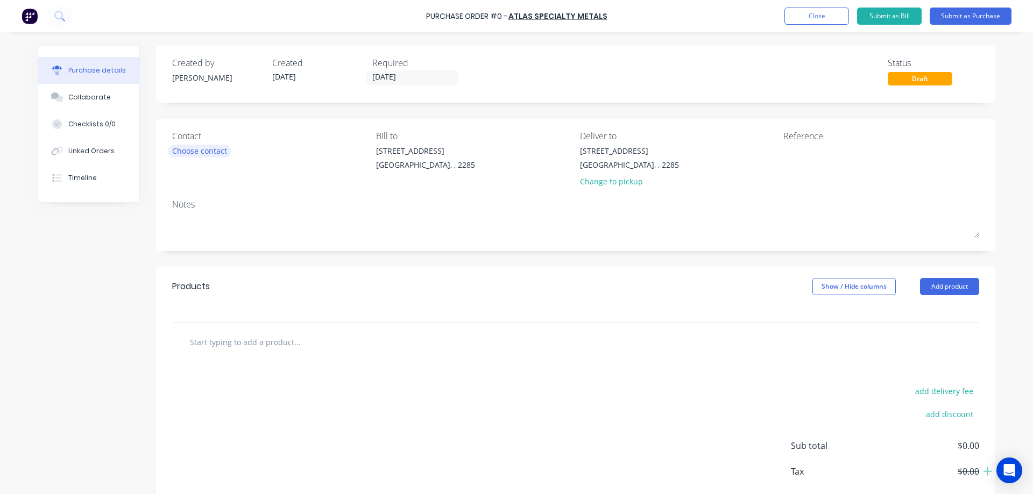
click at [205, 150] on div "Choose contact" at bounding box center [199, 150] width 55 height 11
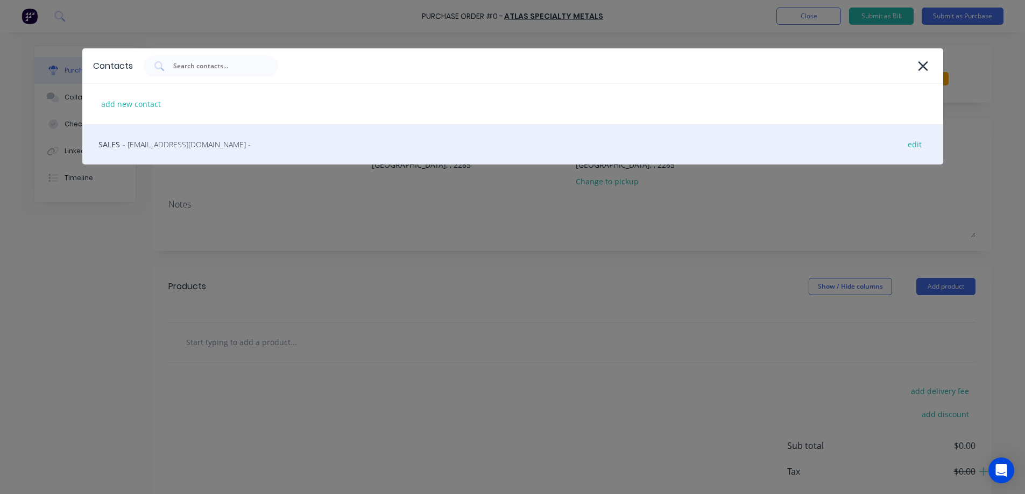
click at [167, 142] on span "- newcastlesales@atlassteels.com.au -" at bounding box center [187, 144] width 128 height 11
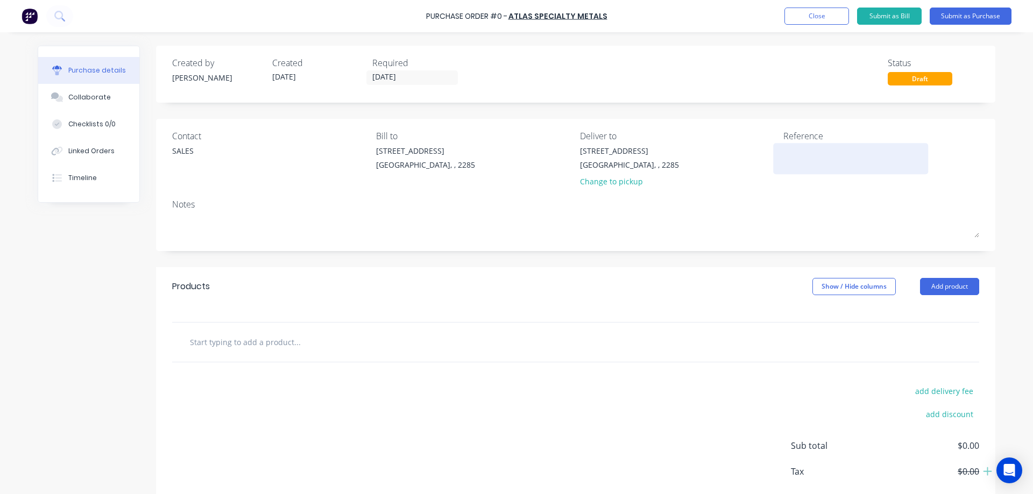
click at [797, 152] on textarea at bounding box center [850, 157] width 135 height 24
click at [812, 154] on textarea "#" at bounding box center [850, 157] width 135 height 24
paste textarea "46601"
click at [797, 152] on textarea "#46601" at bounding box center [850, 157] width 135 height 24
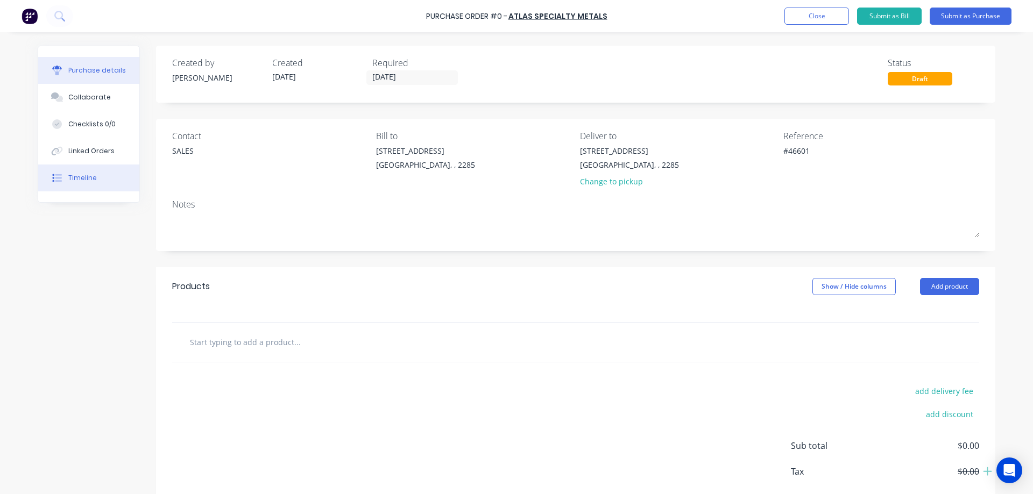
type textarea "#46601"
click at [70, 179] on div "Timeline" at bounding box center [82, 178] width 29 height 10
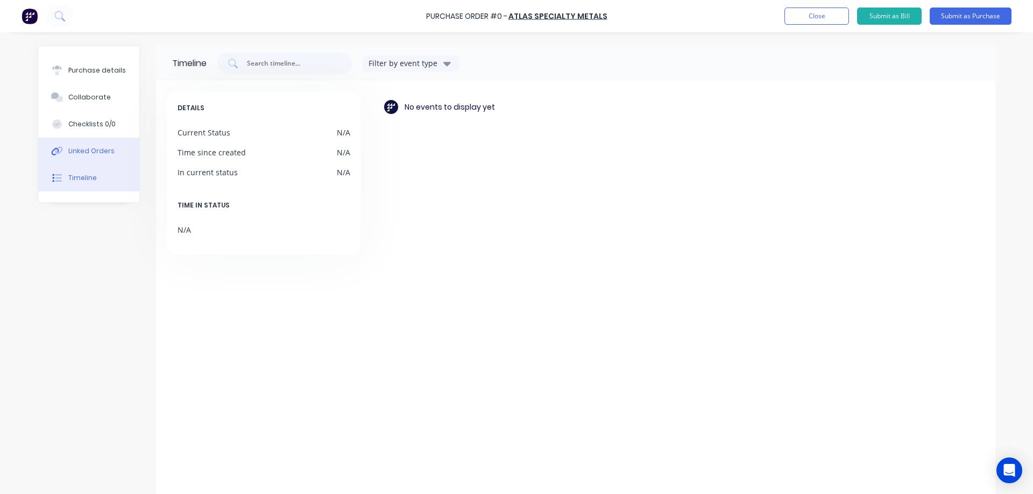
click at [77, 161] on button "Linked Orders" at bounding box center [88, 151] width 101 height 27
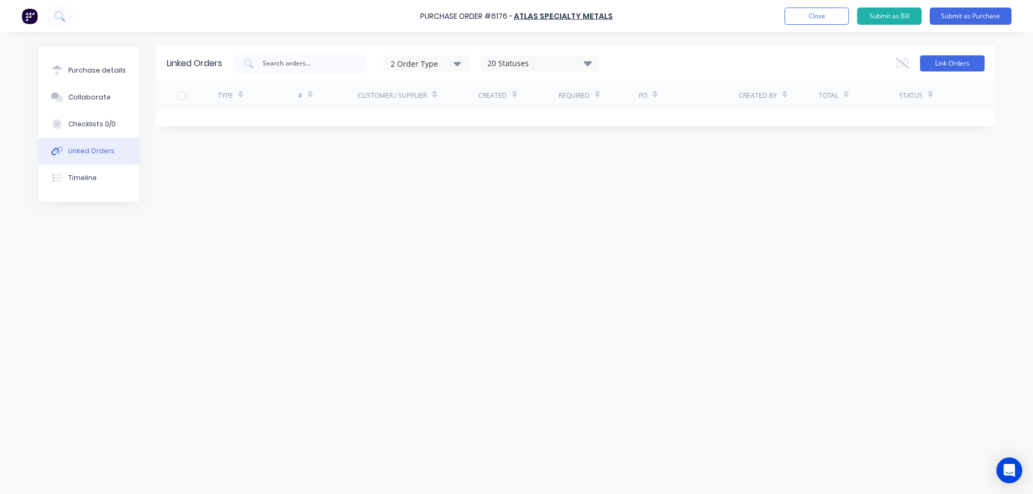
click at [974, 63] on button "Link Orders" at bounding box center [952, 63] width 65 height 16
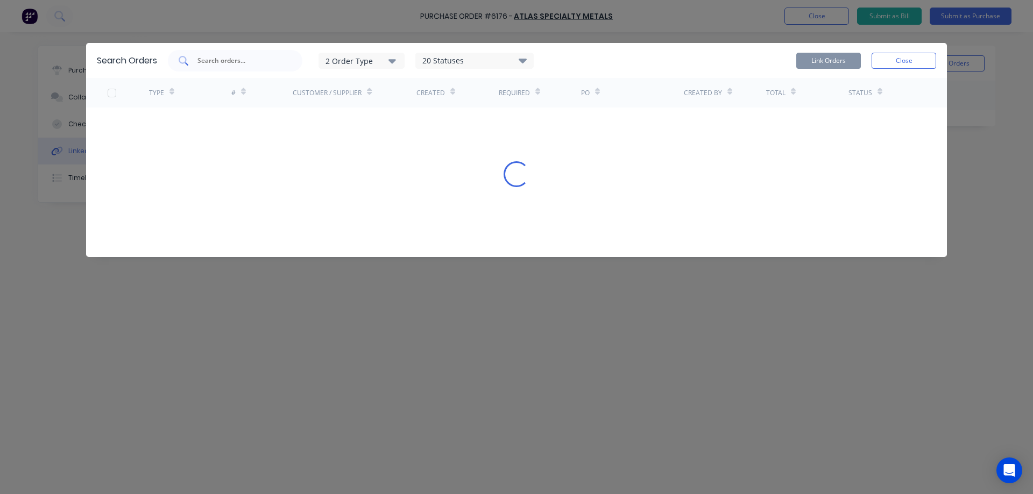
click at [238, 63] on input "text" at bounding box center [240, 60] width 89 height 11
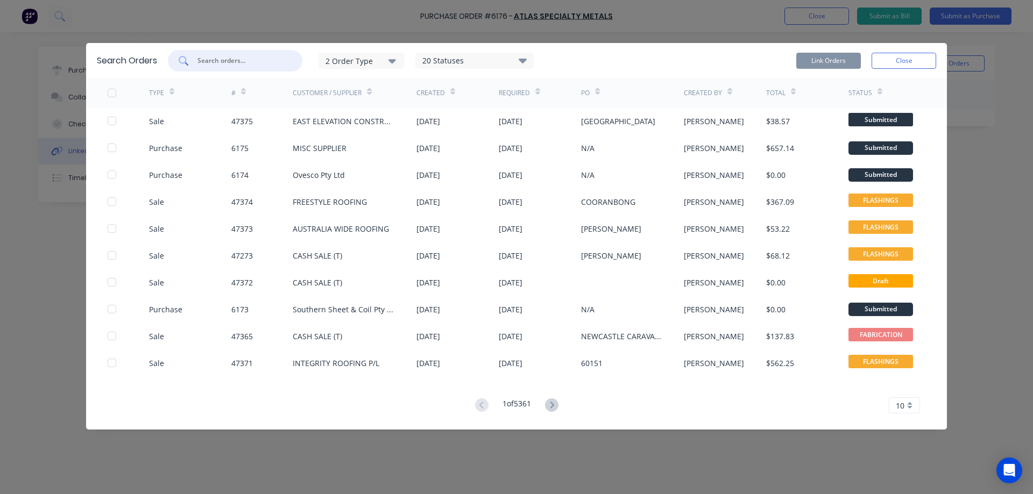
paste input "46601"
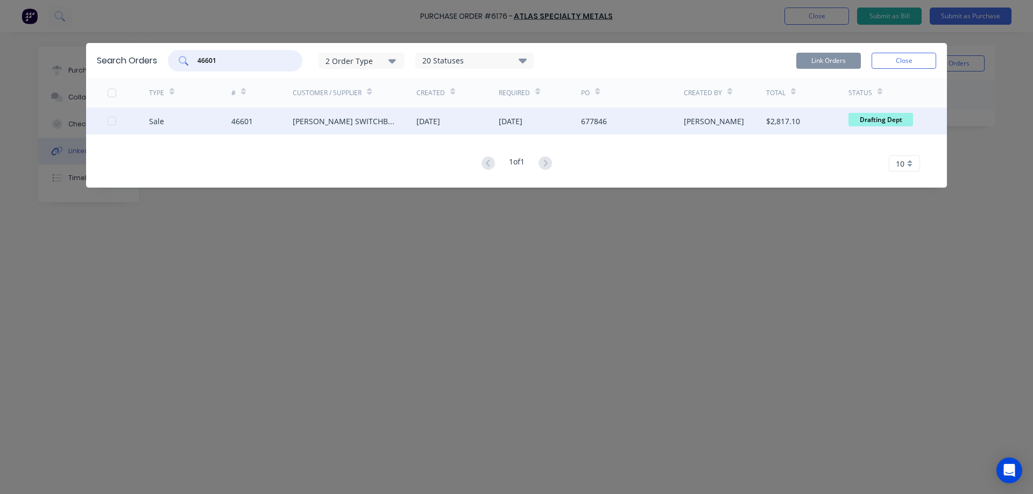
click at [112, 122] on div at bounding box center [112, 121] width 22 height 22
type input "46601"
click at [851, 61] on button "Link Orders" at bounding box center [828, 61] width 65 height 16
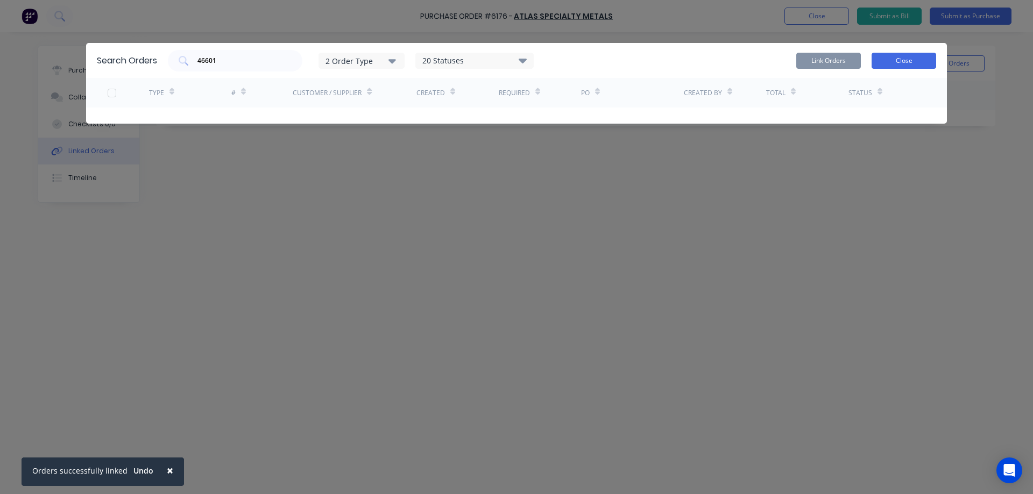
click at [913, 65] on button "Close" at bounding box center [904, 61] width 65 height 16
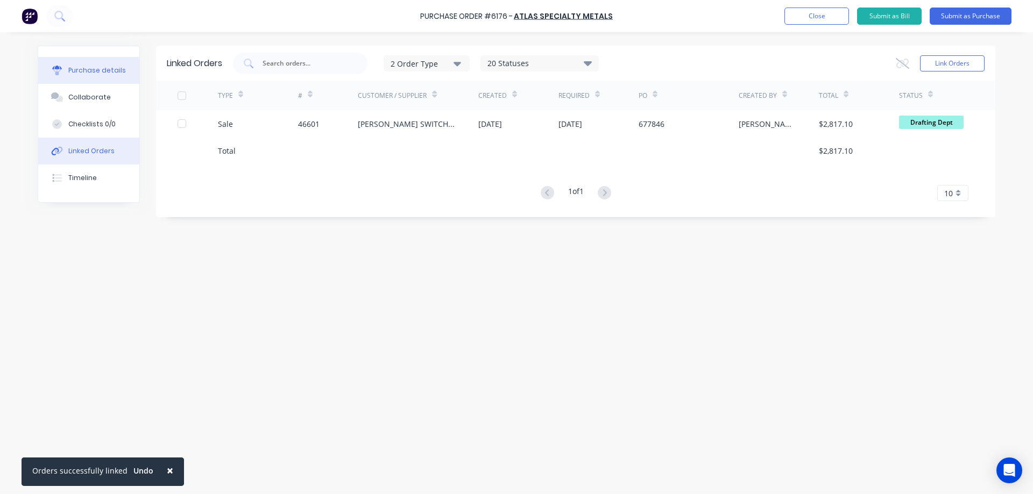
click at [91, 74] on div "Purchase details" at bounding box center [97, 71] width 58 height 10
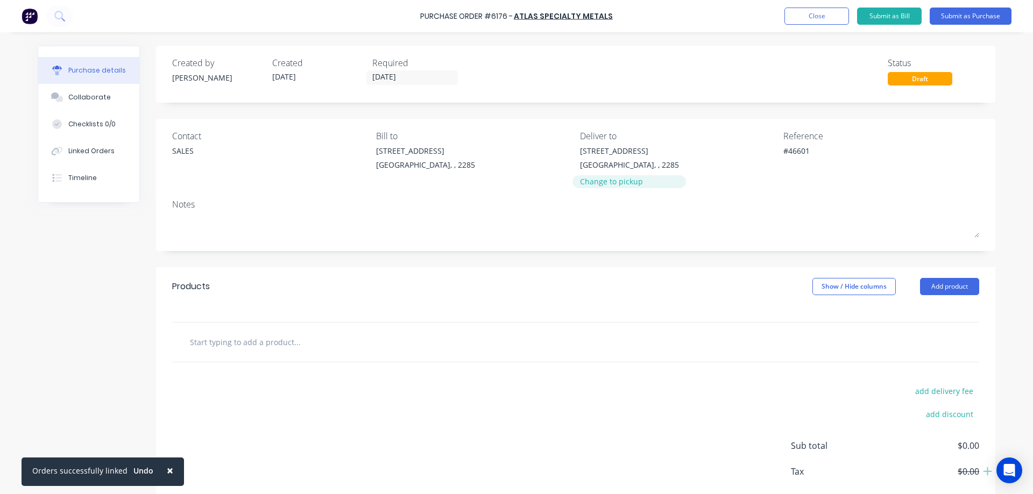
click at [599, 185] on div "Change to pickup" at bounding box center [629, 181] width 99 height 11
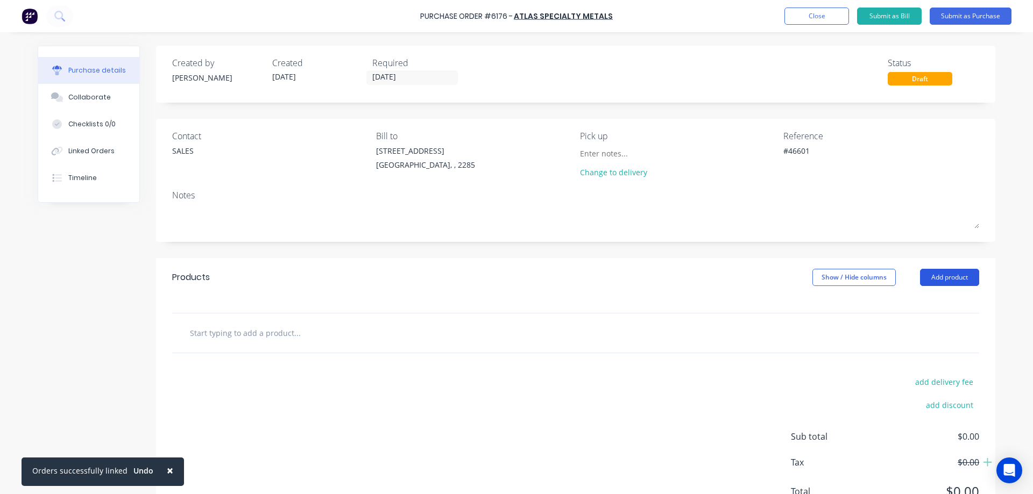
click at [941, 275] on button "Add product" at bounding box center [949, 277] width 59 height 17
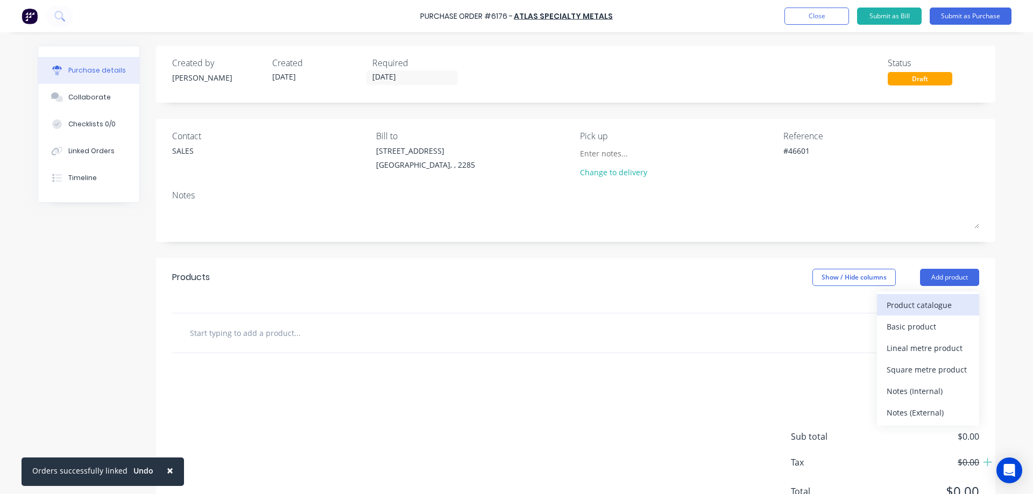
click at [908, 308] on div "Product catalogue" at bounding box center [928, 306] width 83 height 16
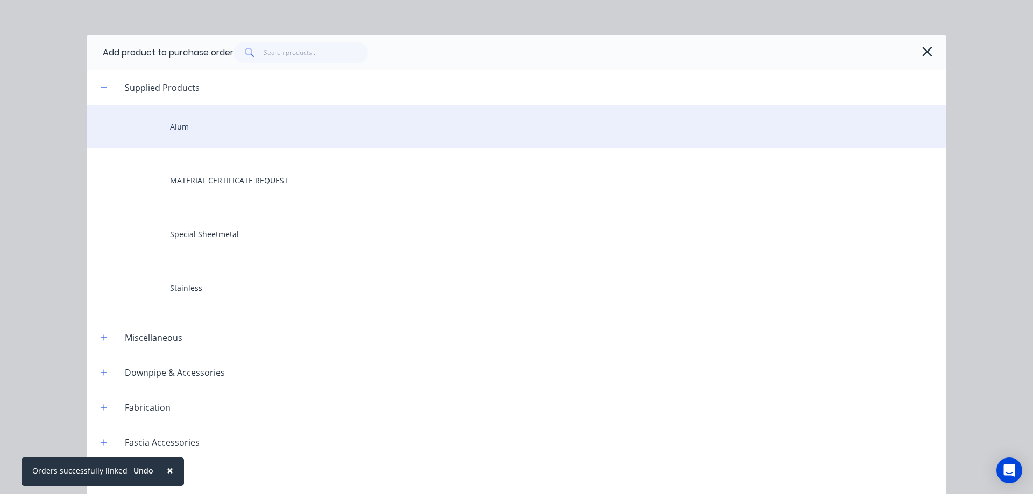
click at [177, 131] on div "Alum" at bounding box center [517, 126] width 860 height 43
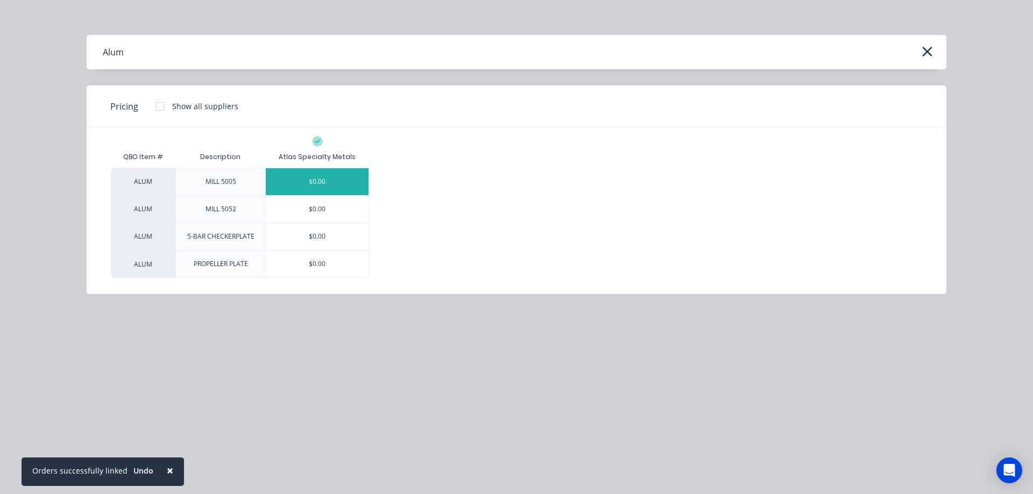
click at [322, 182] on div "$0.00" at bounding box center [317, 181] width 103 height 27
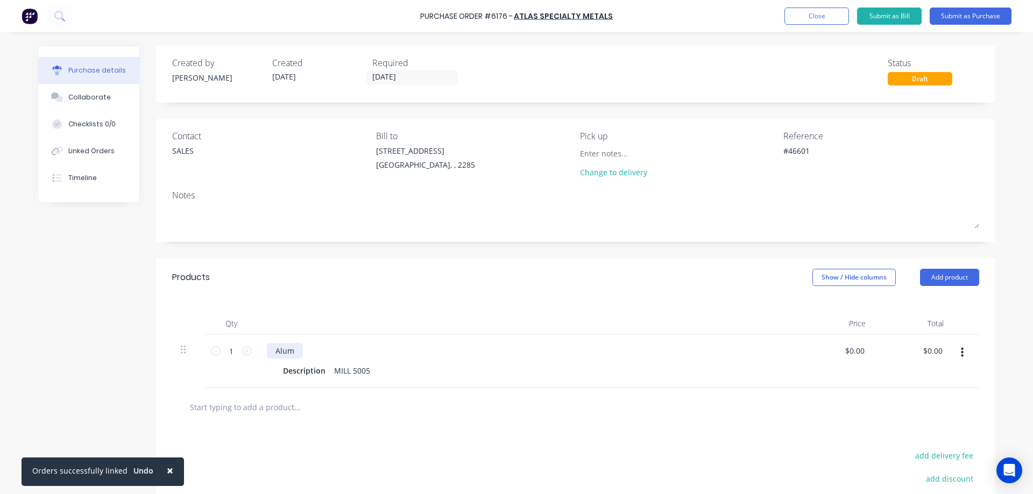
click at [287, 352] on div "Alum" at bounding box center [285, 351] width 36 height 16
click at [286, 352] on div "Alum" at bounding box center [285, 351] width 36 height 16
click at [300, 369] on div "Description" at bounding box center [304, 371] width 51 height 16
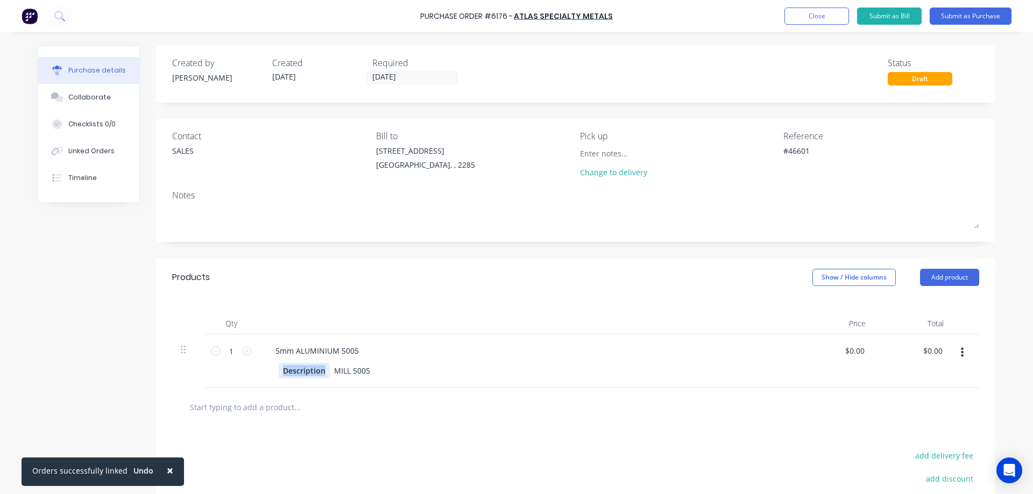
click at [300, 369] on div "Description" at bounding box center [304, 371] width 51 height 16
click at [341, 374] on div "MILL 5005" at bounding box center [349, 371] width 45 height 16
click at [355, 349] on div "5mm ALUMINIUM 5005" at bounding box center [317, 351] width 101 height 16
click at [944, 21] on button "Submit as Purchase" at bounding box center [971, 16] width 82 height 17
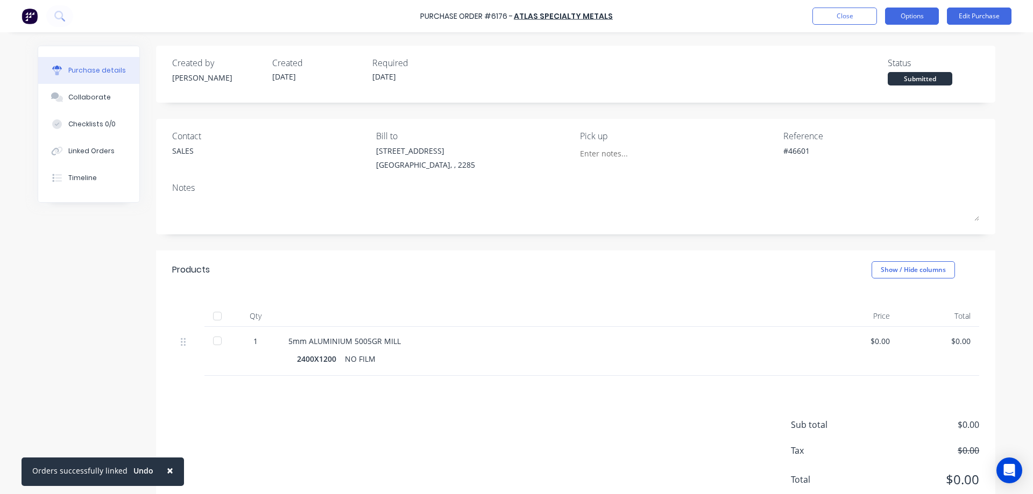
click at [910, 18] on button "Options" at bounding box center [912, 16] width 54 height 17
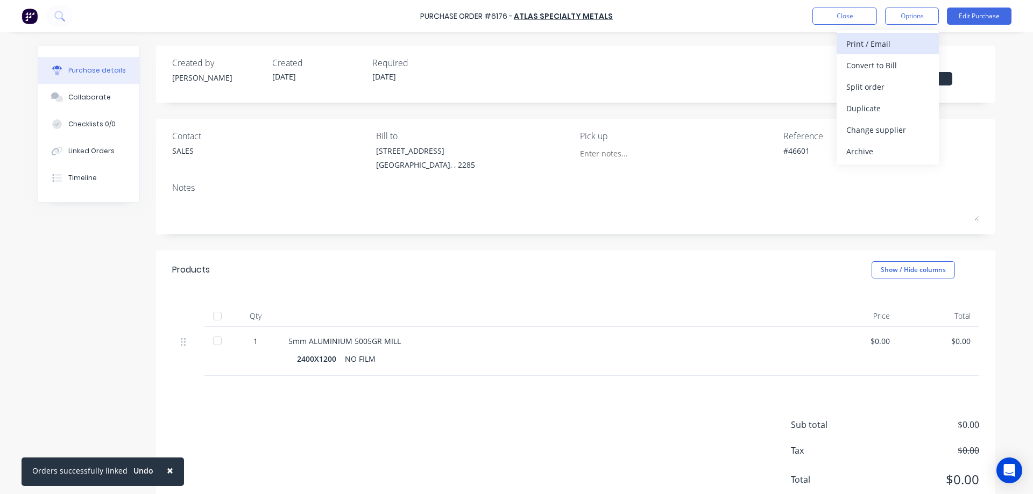
click at [879, 46] on div "Print / Email" at bounding box center [887, 44] width 83 height 16
click at [870, 87] on div "Without pricing" at bounding box center [887, 87] width 83 height 16
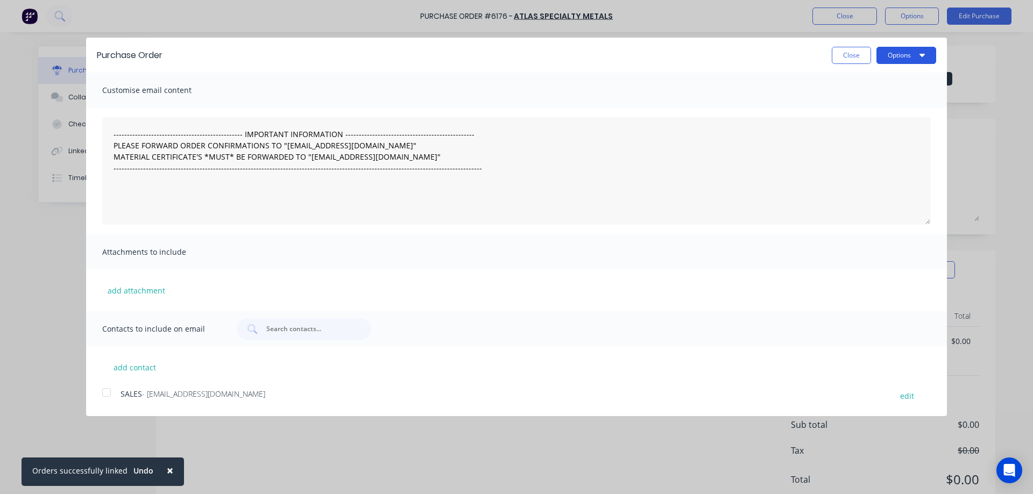
click at [900, 55] on button "Options" at bounding box center [907, 55] width 60 height 17
click at [870, 83] on div "Print" at bounding box center [885, 83] width 83 height 16
click at [850, 56] on button "Close" at bounding box center [851, 55] width 39 height 17
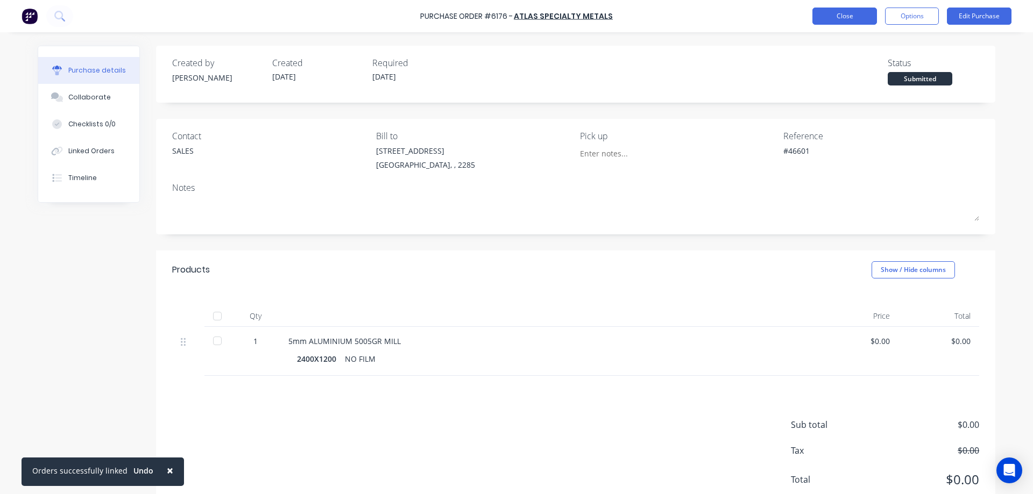
click at [852, 18] on button "Close" at bounding box center [845, 16] width 65 height 17
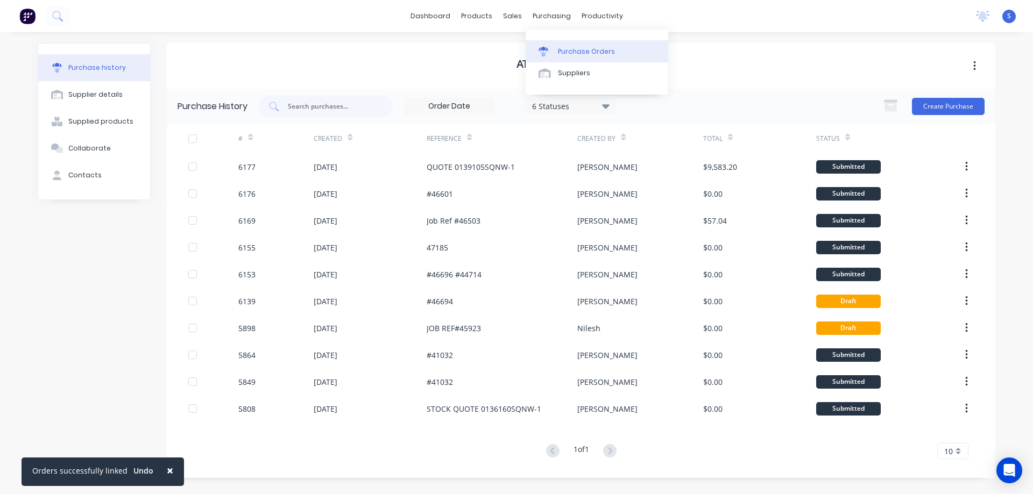
click at [564, 52] on div "Purchase Orders" at bounding box center [586, 52] width 57 height 10
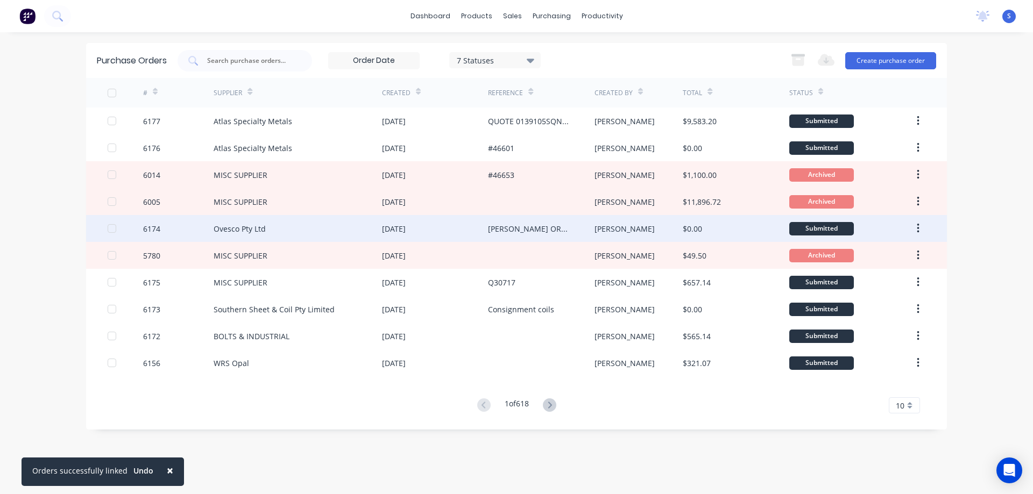
click at [296, 225] on div "Ovesco Pty Ltd" at bounding box center [298, 228] width 168 height 27
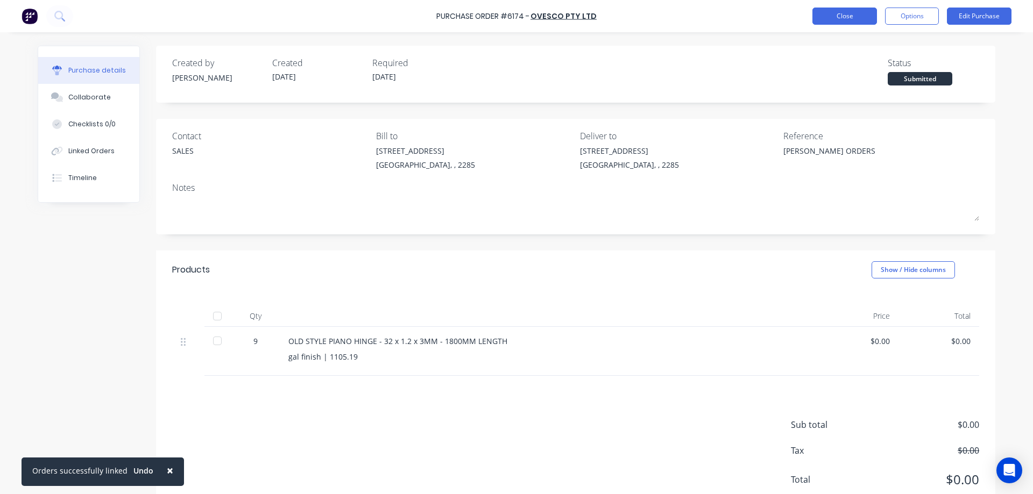
click at [836, 17] on button "Close" at bounding box center [845, 16] width 65 height 17
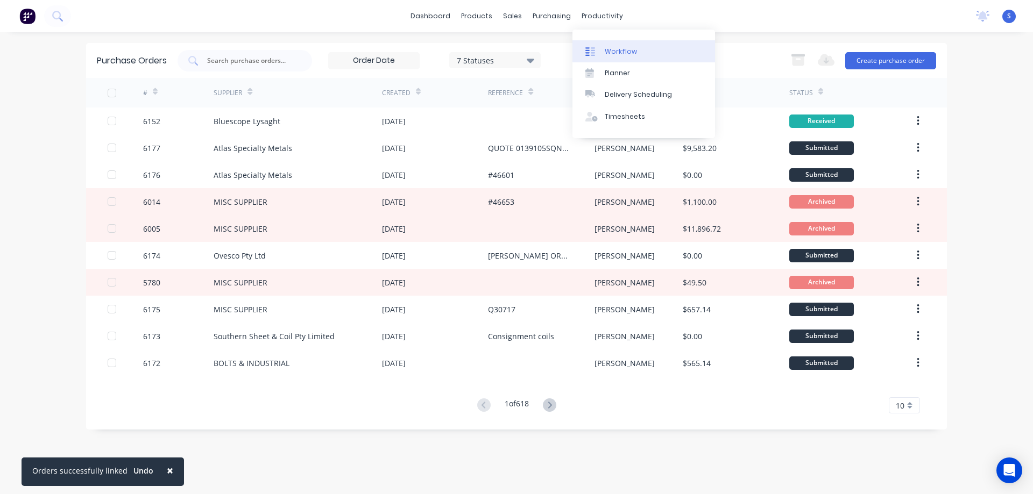
click at [621, 48] on div "Workflow" at bounding box center [621, 52] width 32 height 10
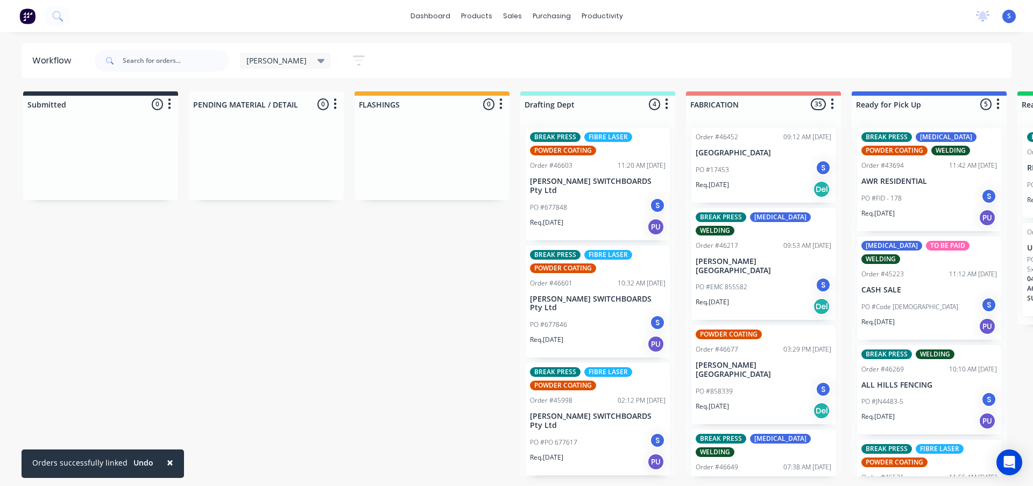
click at [167, 469] on span "×" at bounding box center [170, 462] width 6 height 15
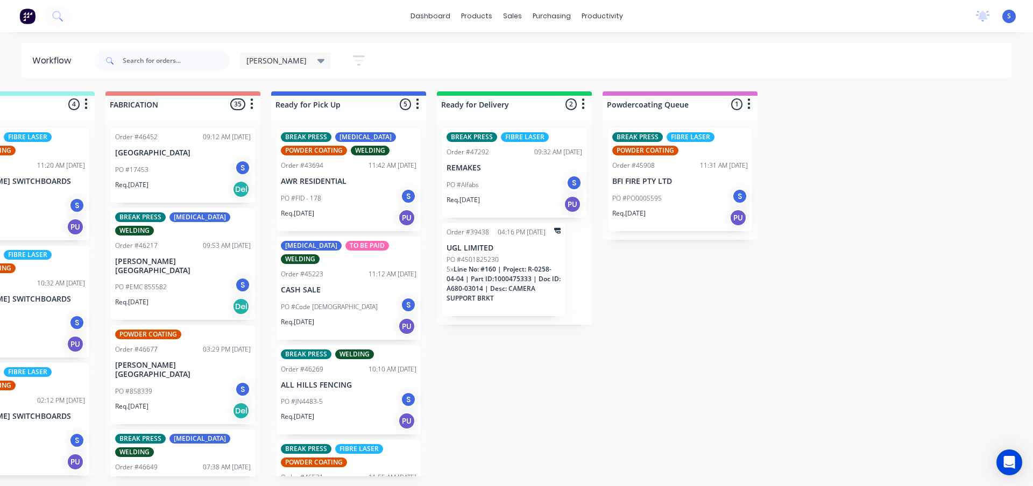
scroll to position [0, 576]
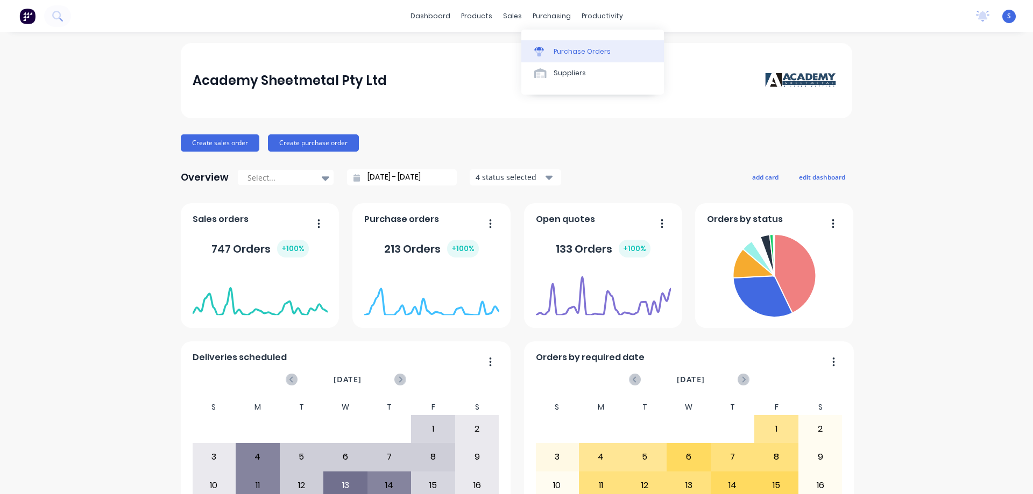
click at [573, 57] on link "Purchase Orders" at bounding box center [592, 51] width 143 height 22
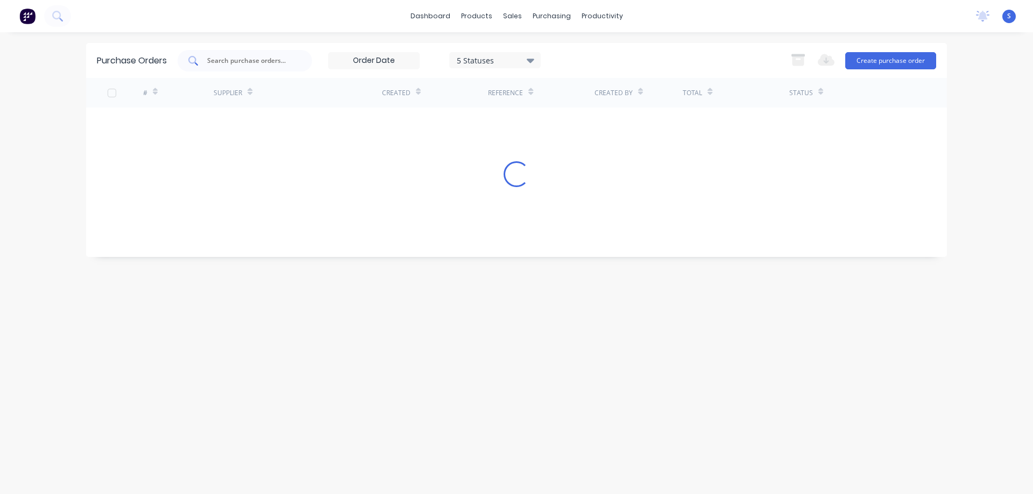
click at [256, 54] on div at bounding box center [245, 61] width 135 height 22
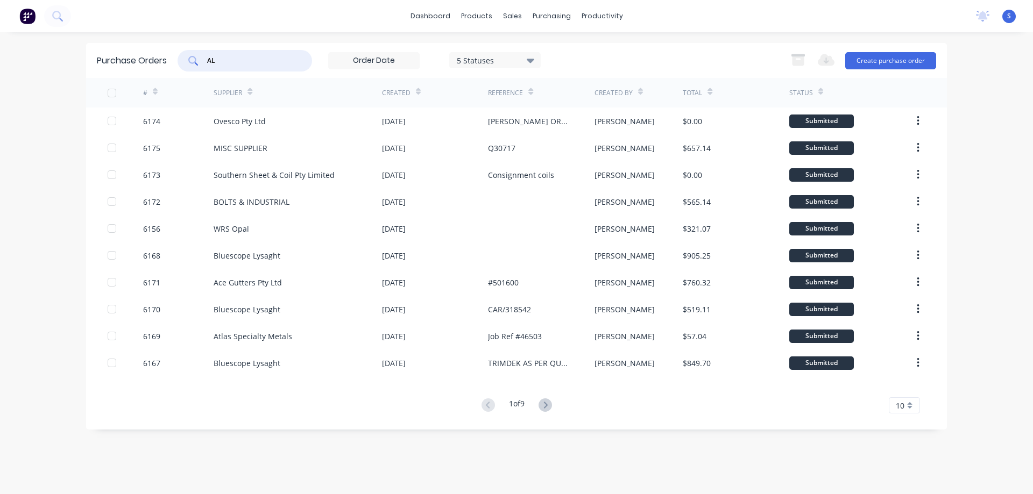
type input "A"
click at [622, 53] on div "Workflow" at bounding box center [621, 52] width 32 height 10
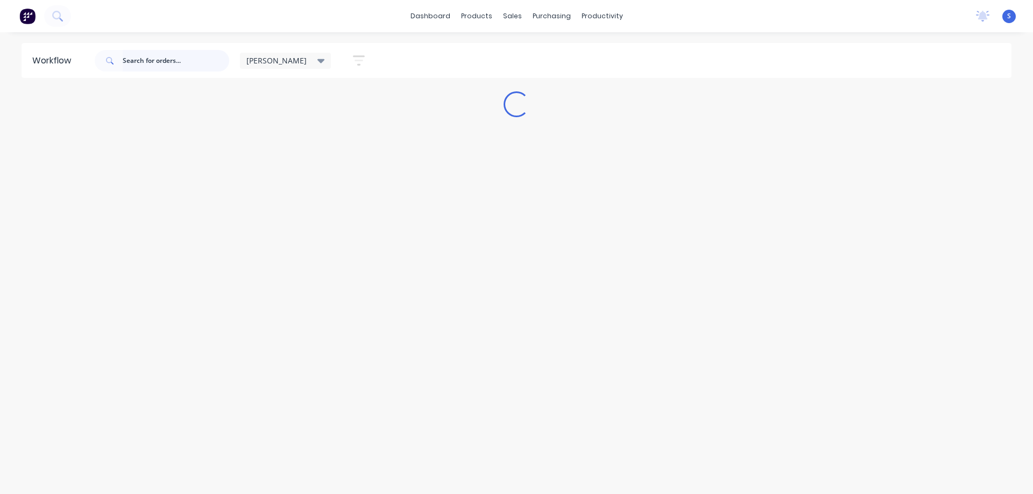
click at [163, 62] on input "text" at bounding box center [176, 61] width 107 height 22
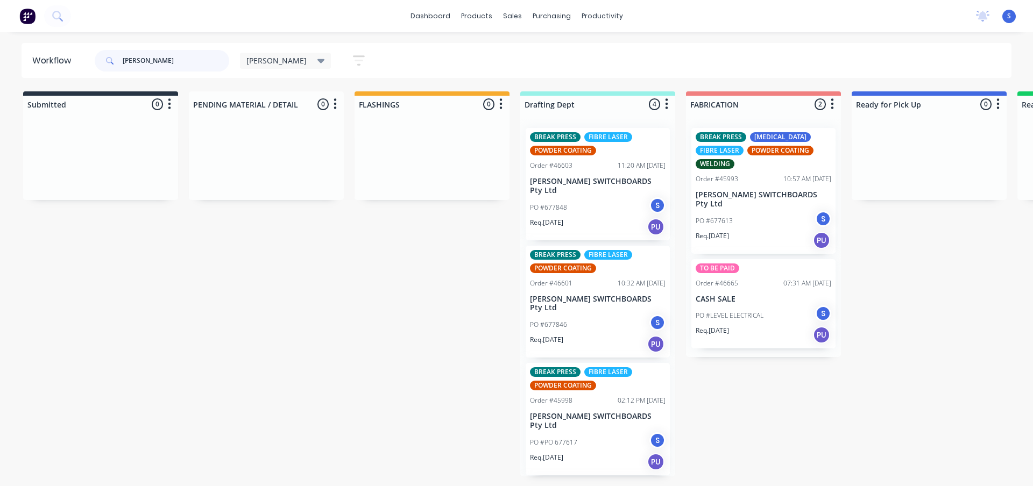
type input "BAKER"
click at [584, 315] on div "PO #677846 S" at bounding box center [598, 325] width 136 height 20
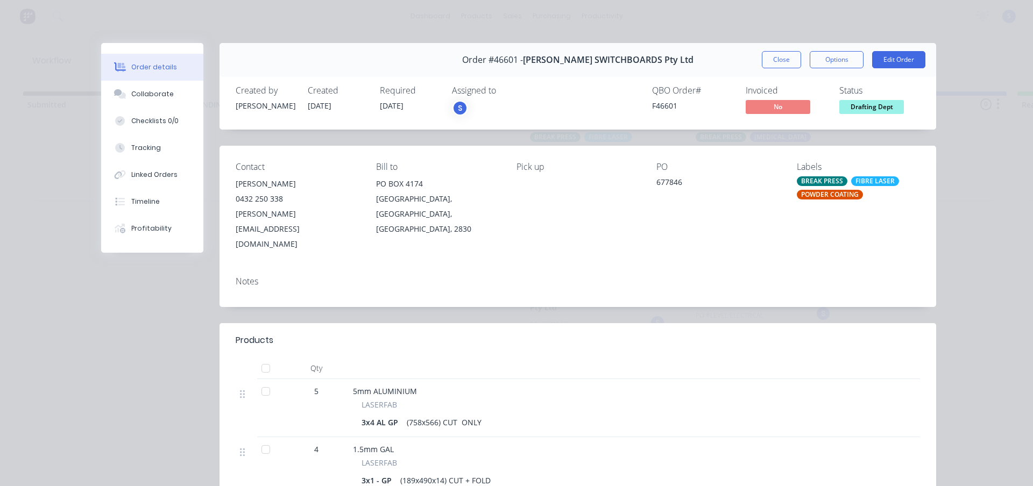
click at [511, 58] on span "Order #46601 -" at bounding box center [492, 60] width 61 height 10
copy span "46601"
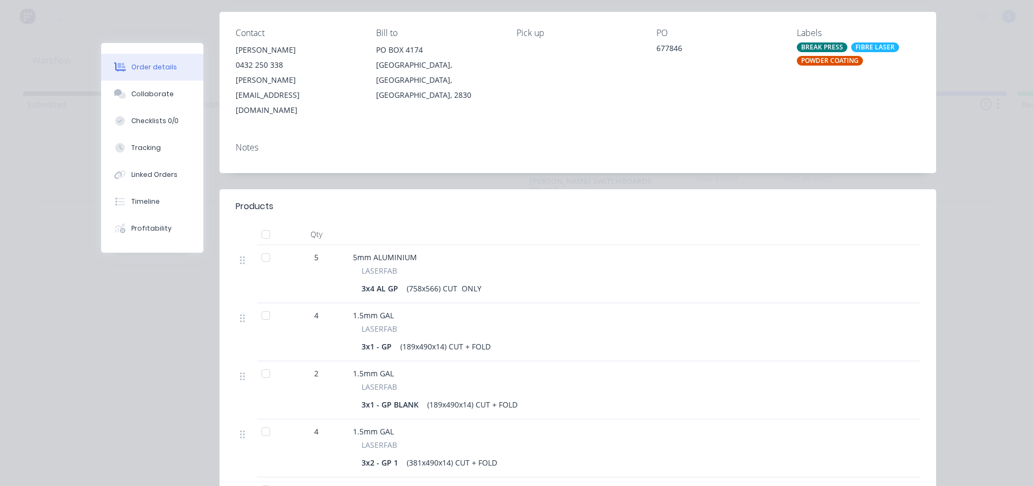
scroll to position [161, 0]
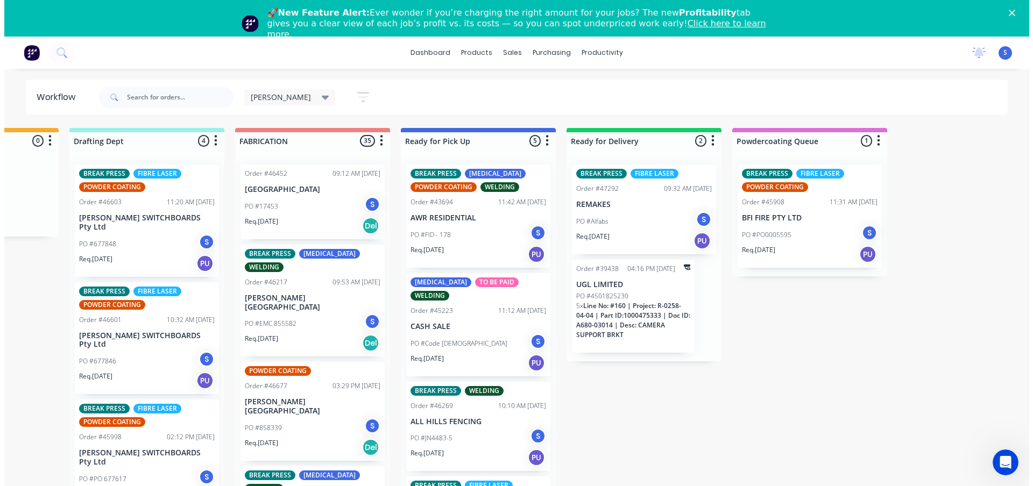
scroll to position [0, 510]
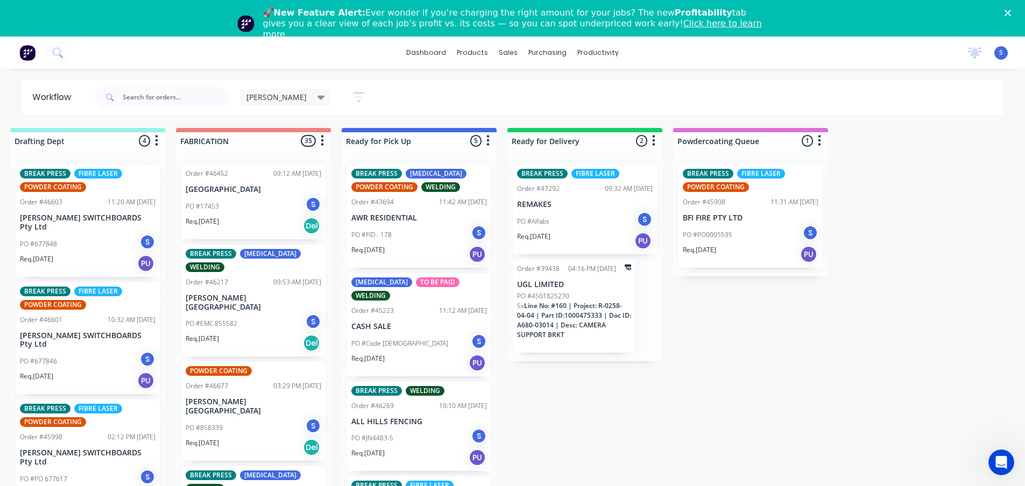
click at [1015, 9] on div "🚀 New Feature Alert: Ever wonder if you’re charging the right amount for your j…" at bounding box center [512, 23] width 1025 height 39
click at [1011, 11] on icon "Close" at bounding box center [1008, 13] width 6 height 6
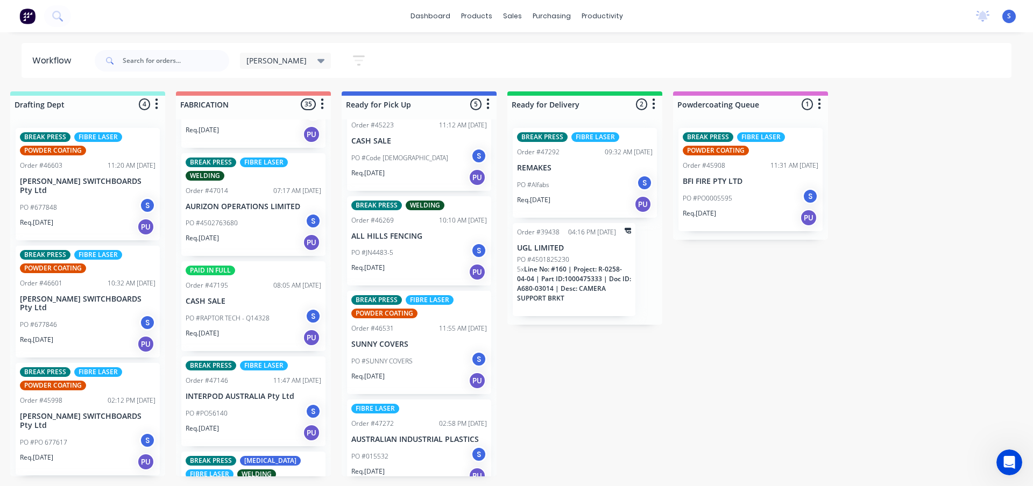
scroll to position [1345, 0]
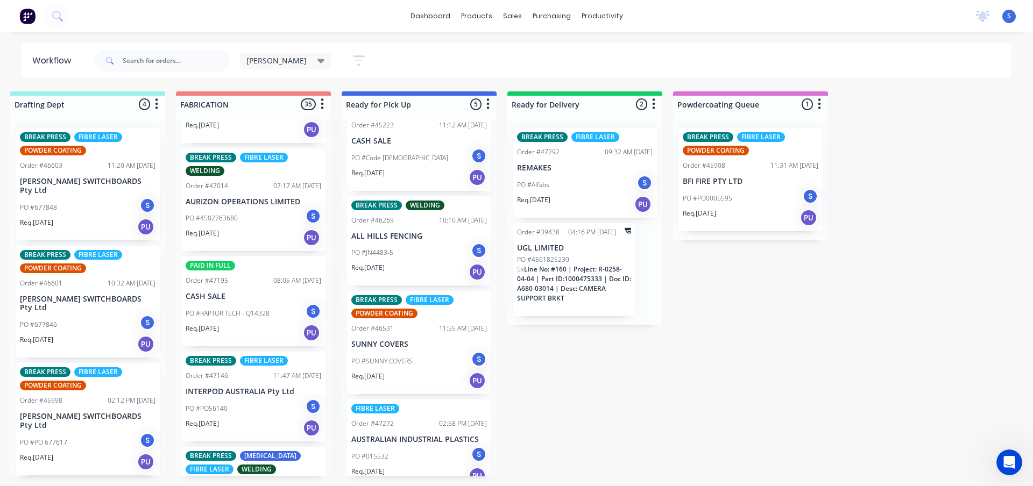
click at [94, 335] on div "Req. [DATE] PU" at bounding box center [88, 344] width 136 height 18
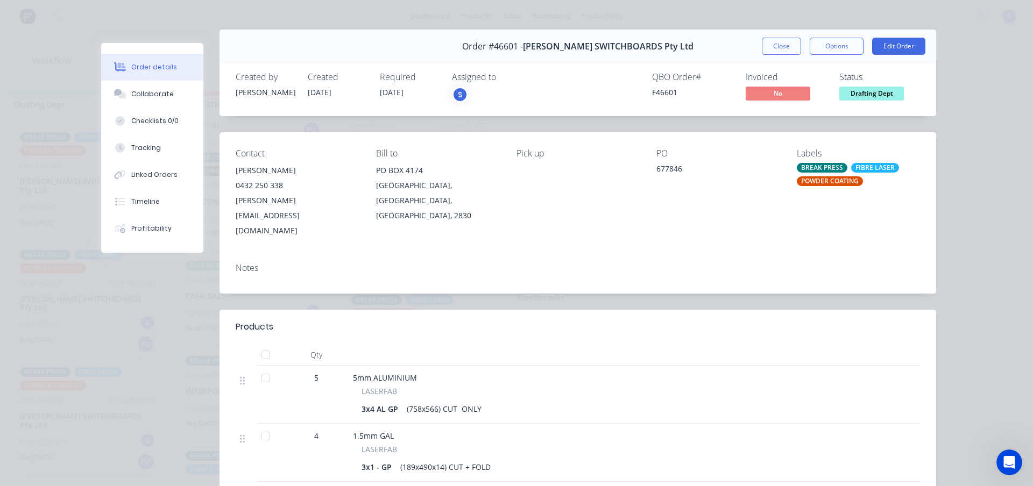
scroll to position [0, 0]
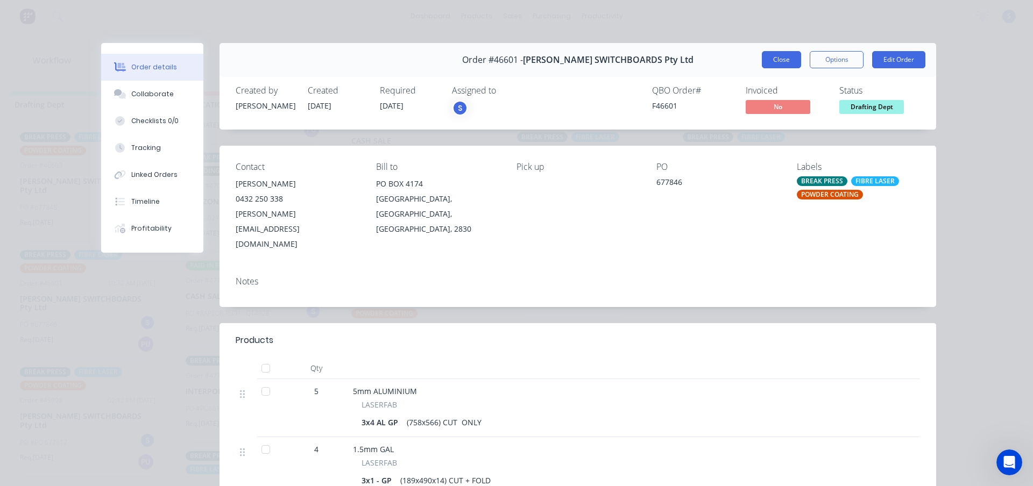
click at [773, 59] on button "Close" at bounding box center [781, 59] width 39 height 17
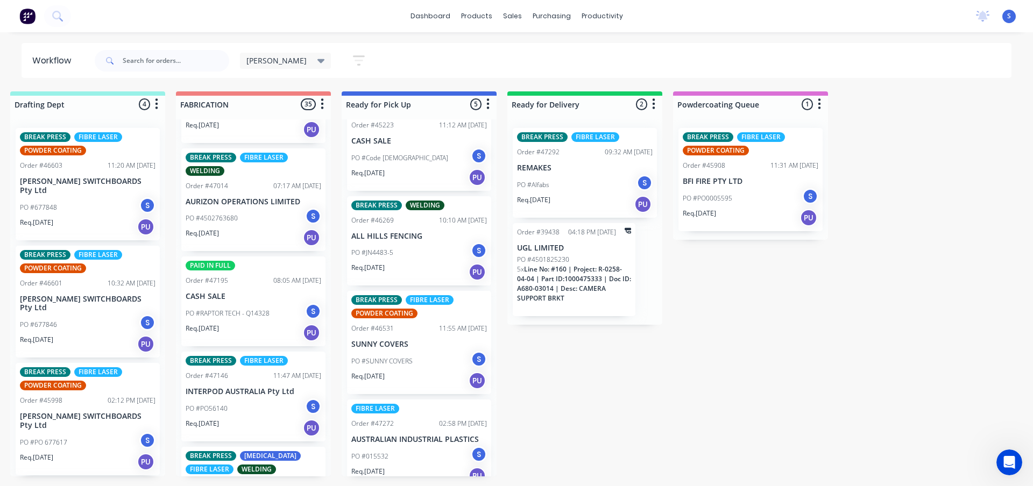
click at [61, 315] on div "PO #677846 S" at bounding box center [88, 325] width 136 height 20
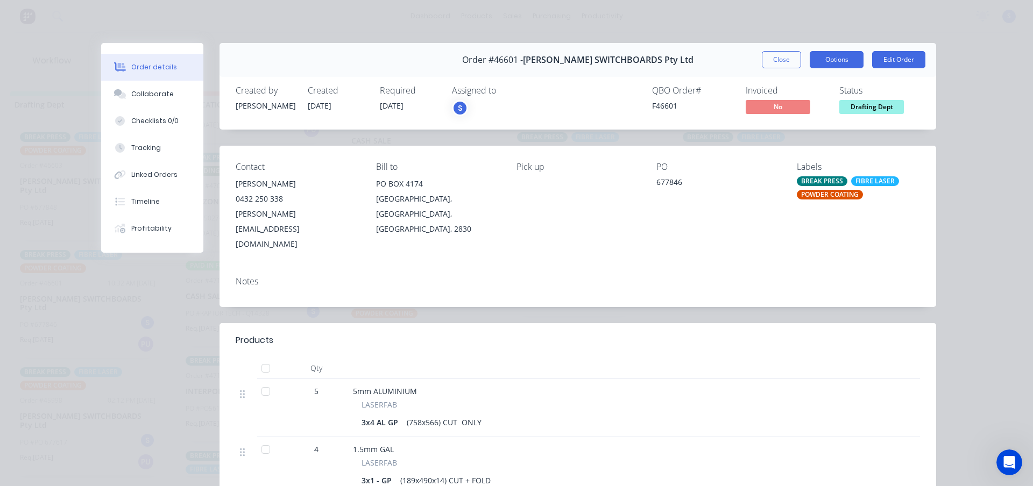
click at [823, 59] on button "Options" at bounding box center [837, 59] width 54 height 17
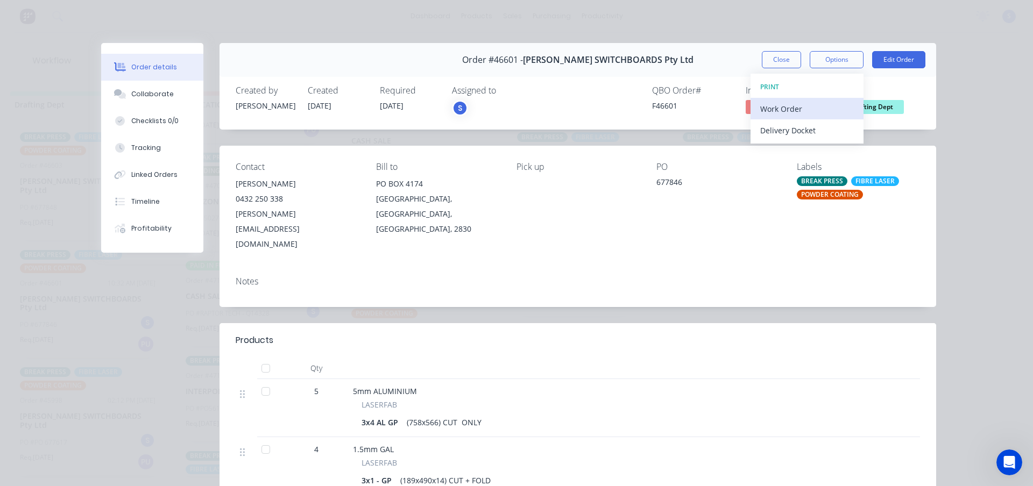
click at [791, 108] on div "Work Order" at bounding box center [807, 109] width 94 height 16
click at [773, 131] on div "Standard" at bounding box center [807, 131] width 94 height 16
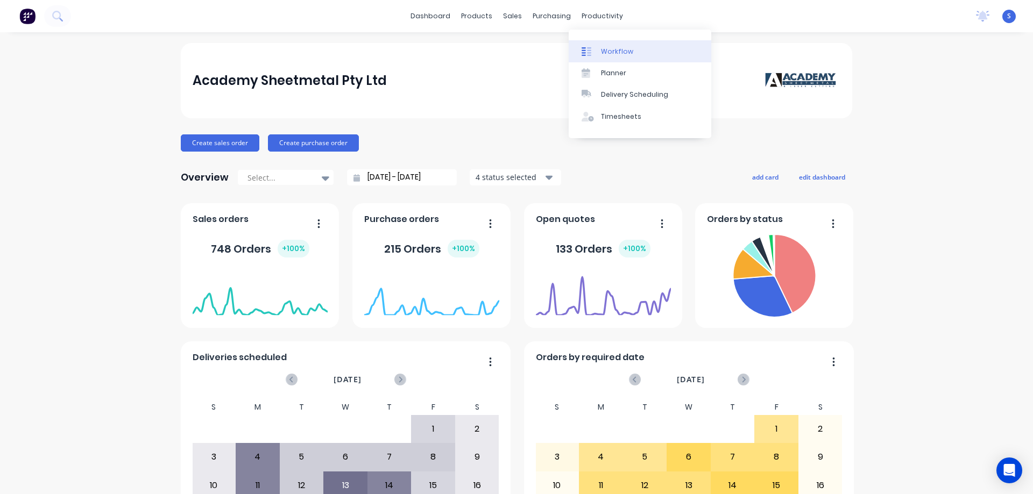
click at [619, 51] on div "Workflow" at bounding box center [617, 52] width 32 height 10
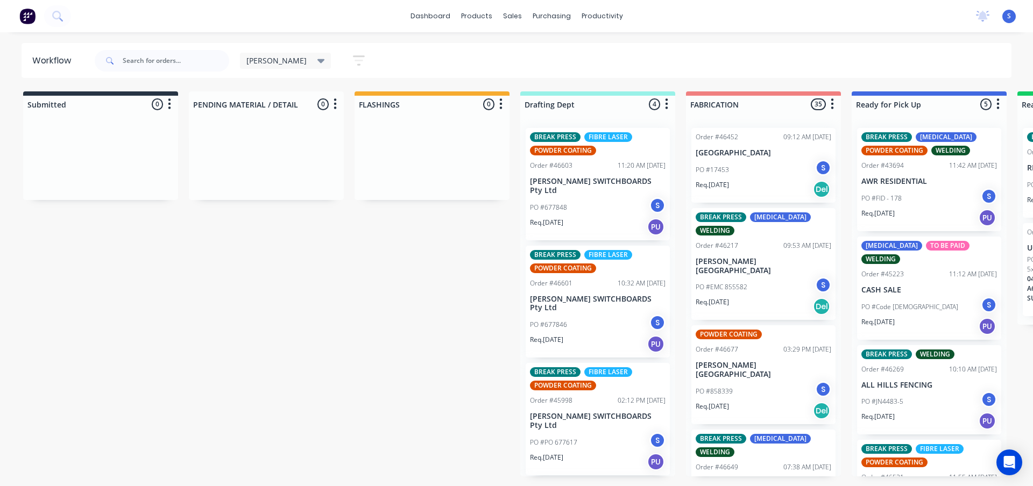
click at [588, 218] on div "Req. [DATE] PU" at bounding box center [598, 227] width 136 height 18
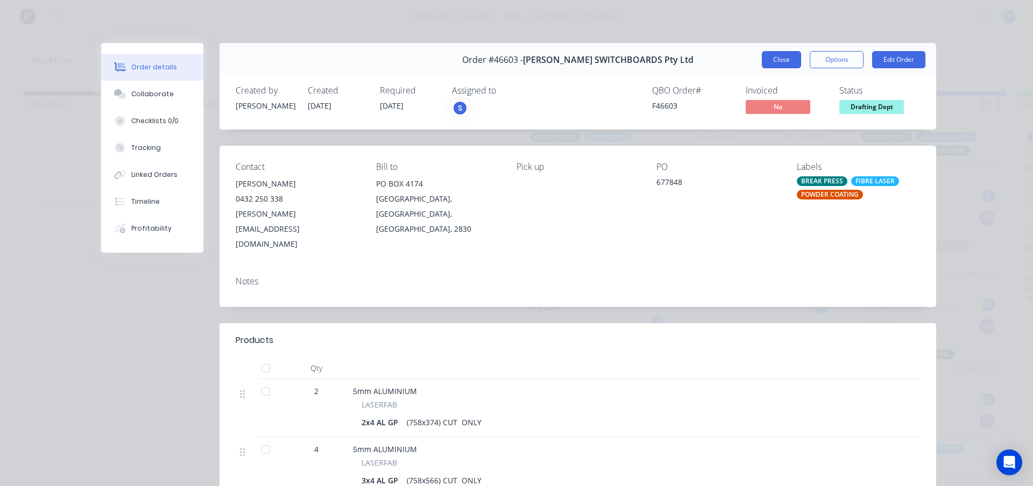
click at [764, 61] on button "Close" at bounding box center [781, 59] width 39 height 17
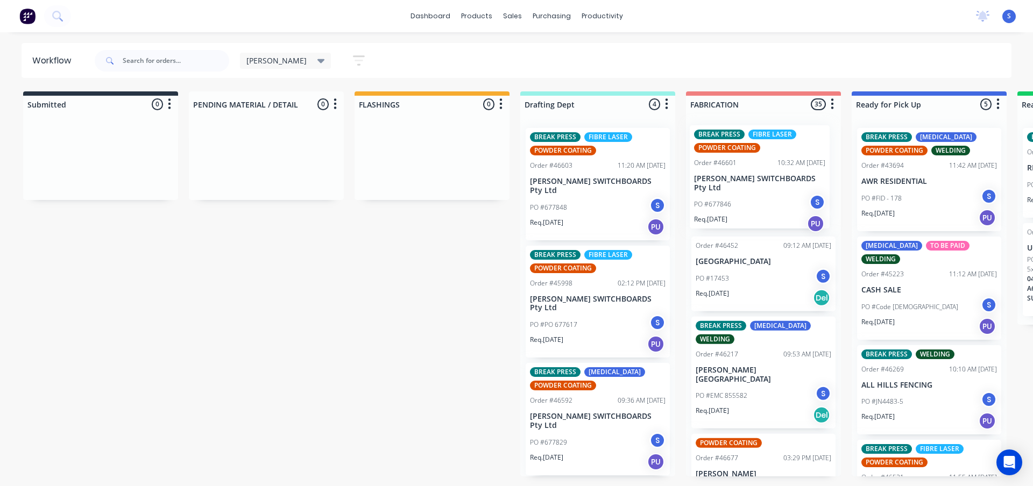
drag, startPoint x: 584, startPoint y: 300, endPoint x: 752, endPoint y: 189, distance: 201.2
click at [752, 189] on div "Submitted 0 Sort By Created date Required date Order number Customer name Most …" at bounding box center [889, 283] width 1795 height 385
